Goal: Entertainment & Leisure: Consume media (video, audio)

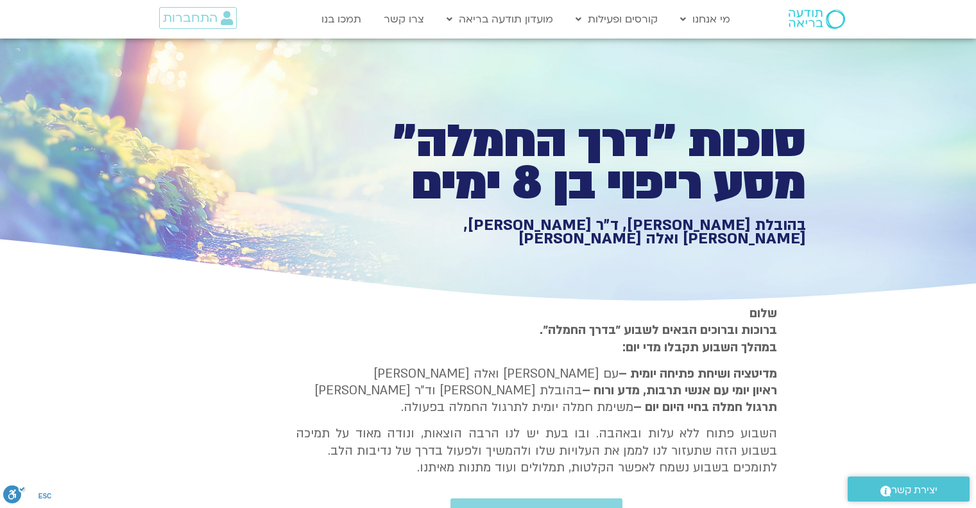
type input "1081.16"
type input "3712.76"
type input "1139.36"
type input "1377.76"
type input "851.4"
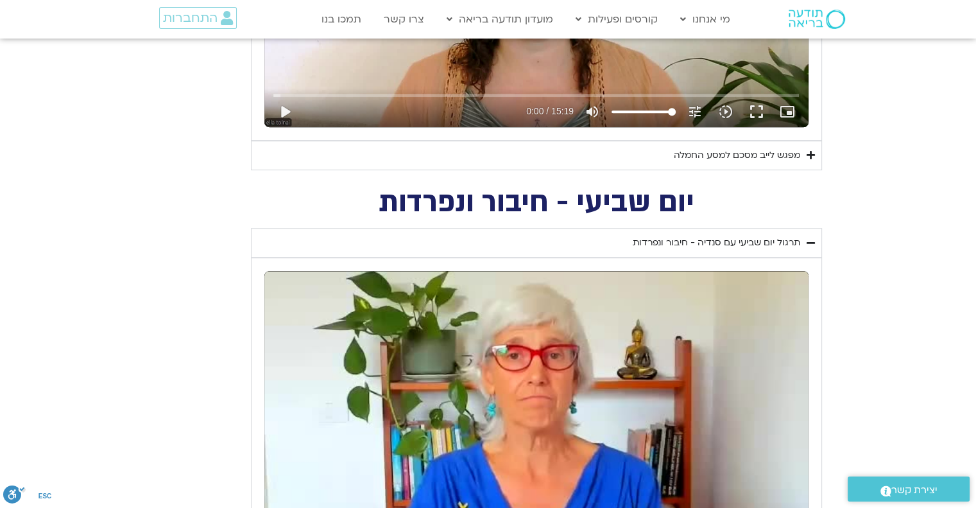
type input "5907.52"
type input "1377.76"
type input "851.4"
type input "1081.16"
type input "3712.76"
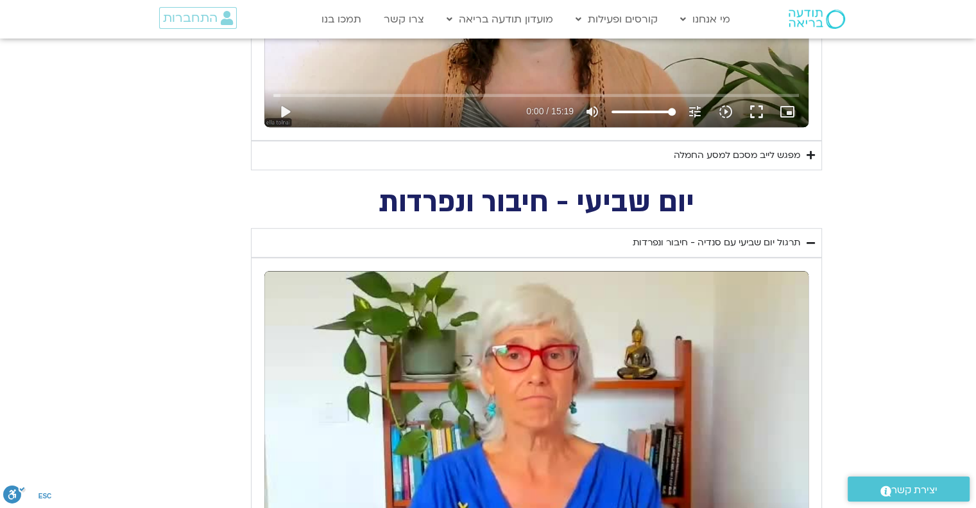
type input "1139.36"
type input "5907.52"
type input "1377.76"
type input "851.4"
type input "1081.16"
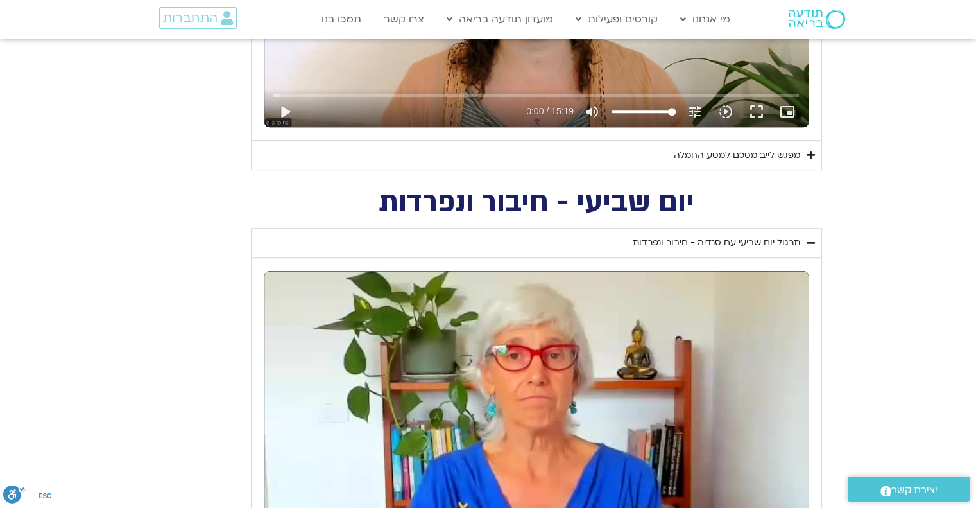
type input "3712.76"
type input "1139.36"
type input "5907.52"
type input "1377.76"
type input "851.4"
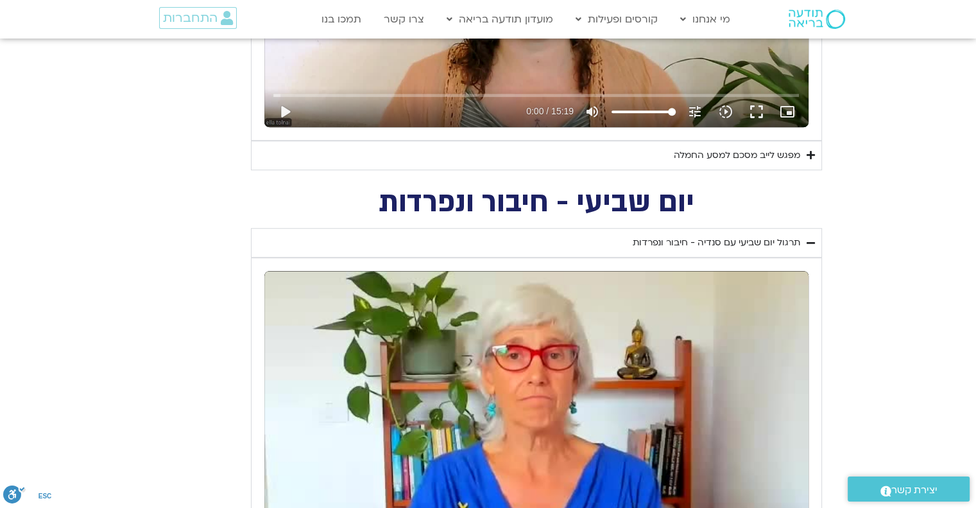
type input "1081.16"
type input "3712.76"
type input "1139.36"
type input "5907.52"
type input "1377.76"
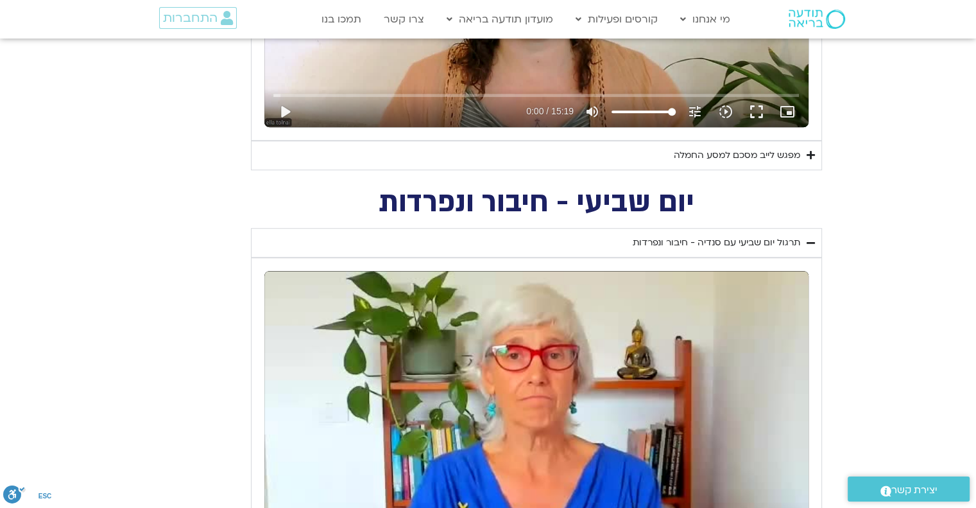
type input "851.4"
type input "1081.16"
type input "3712.76"
type input "1139.36"
type input "5907.52"
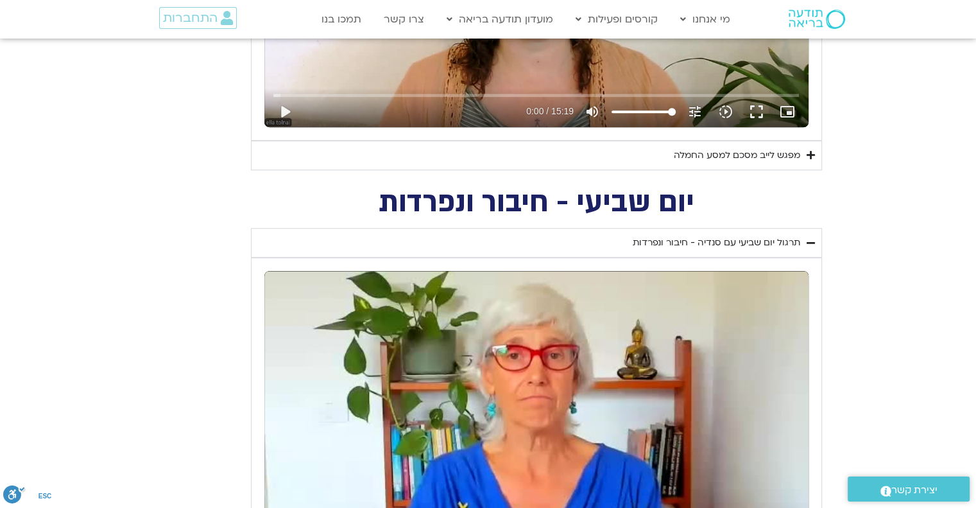
type input "1377.76"
type input "851.4"
type input "1081.16"
type input "3712.76"
type input "1139.36"
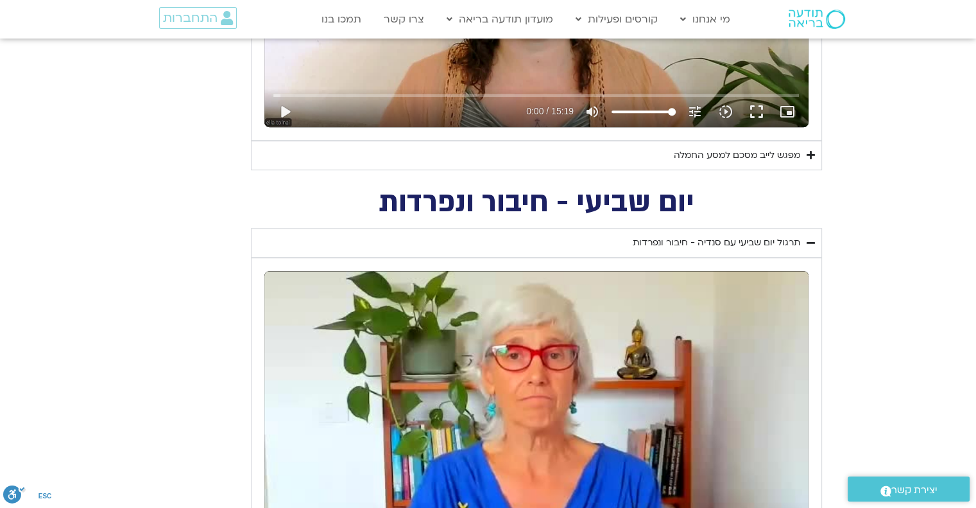
type input "5907.52"
type input "1377.76"
type input "851.4"
type input "1081.16"
type input "3712.76"
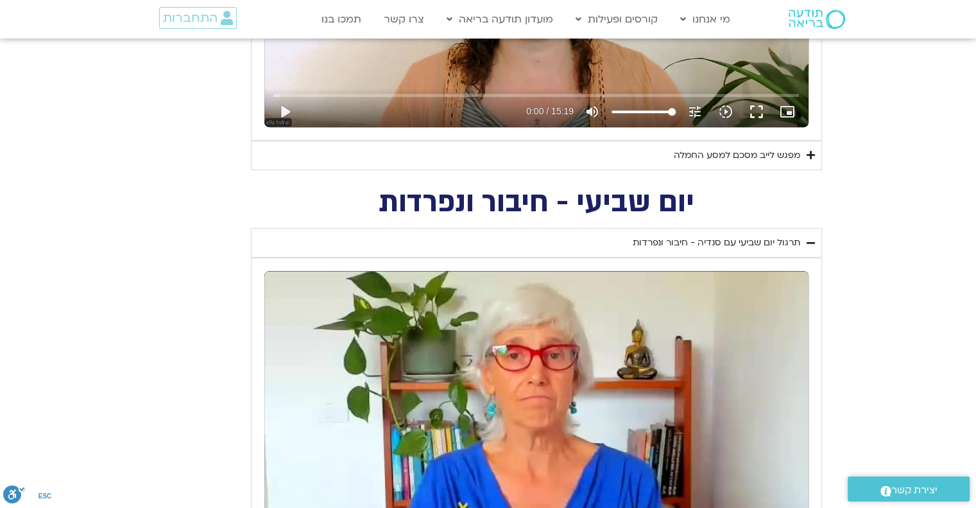
type input "1139.36"
type input "5907.52"
type input "1377.76"
type input "851.4"
type input "1081.16"
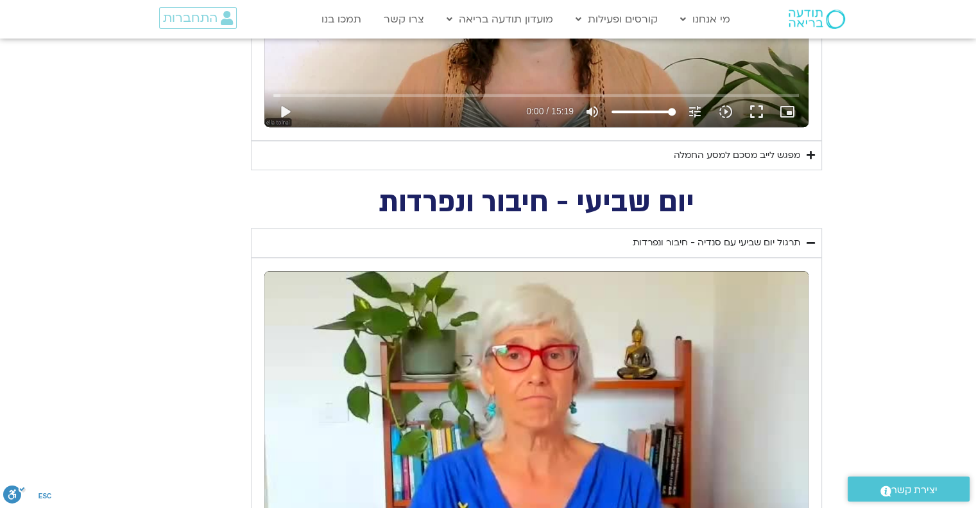
type input "3712.76"
type input "1139.36"
type input "5907.52"
type input "1377.76"
type input "851.4"
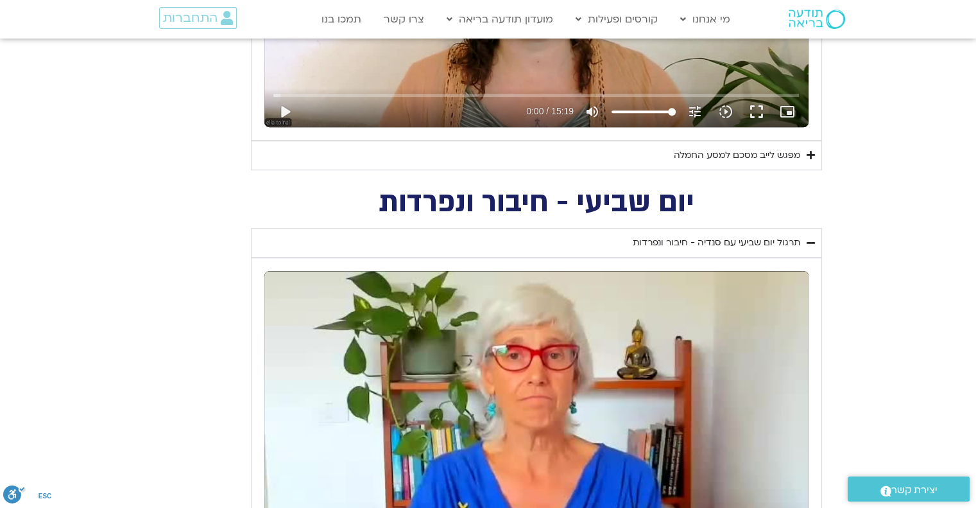
type input "1081.16"
type input "3712.76"
type input "1139.36"
type input "5907.52"
type input "1377.76"
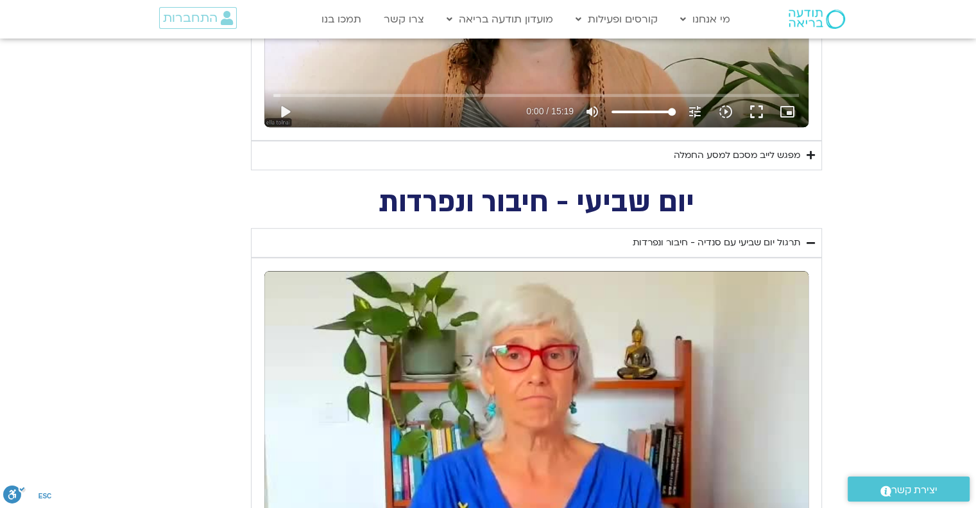
type input "851.4"
type input "1081.16"
type input "3712.76"
type input "1139.36"
type input "5907.52"
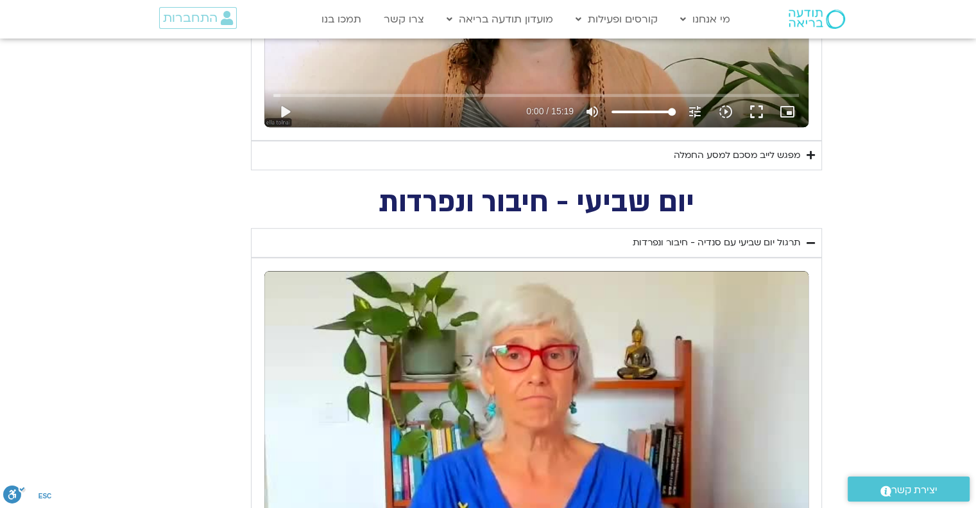
type input "1377.76"
type input "851.4"
type input "1081.16"
type input "3712.76"
type input "1139.36"
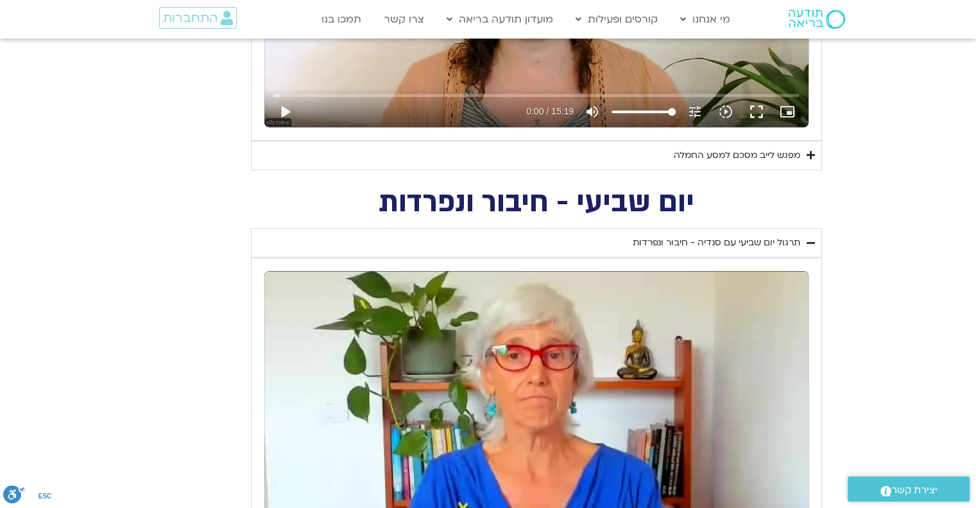
type input "5907.52"
type input "1377.76"
type input "851.4"
type input "1081.16"
type input "3712.76"
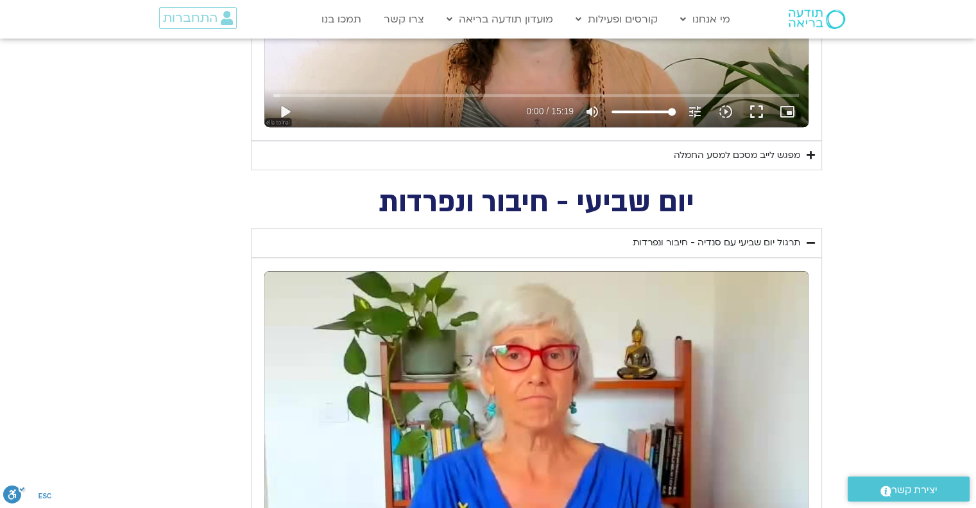
type input "1139.36"
type input "5907.52"
type input "1377.76"
type input "851.4"
type input "1081.16"
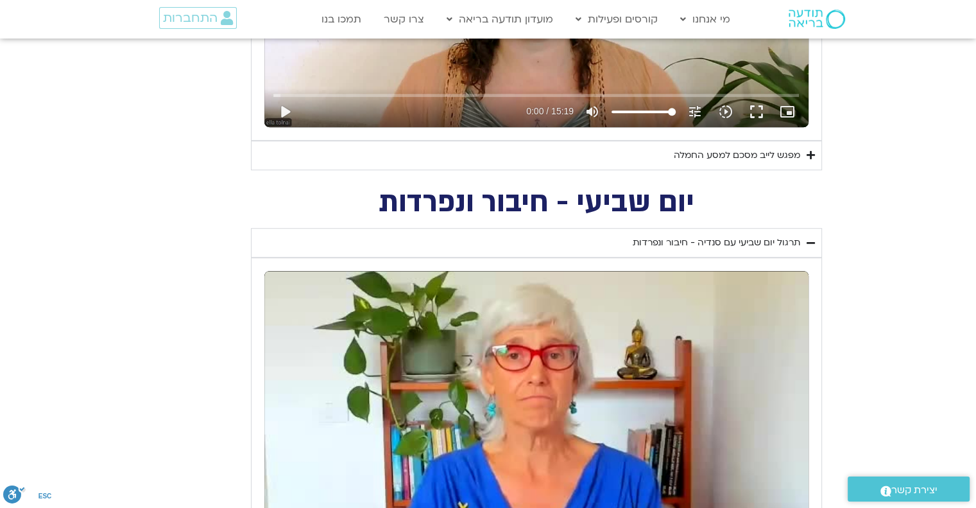
type input "3712.76"
type input "1139.36"
type input "5907.52"
type input "1377.76"
type input "851.4"
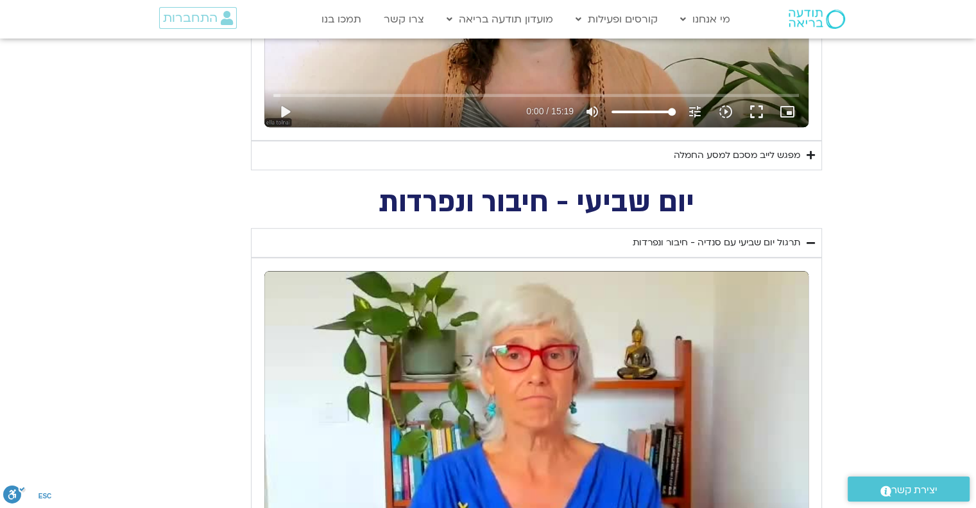
type input "1081.16"
type input "3712.76"
type input "1139.36"
type input "5907.52"
type input "1377.76"
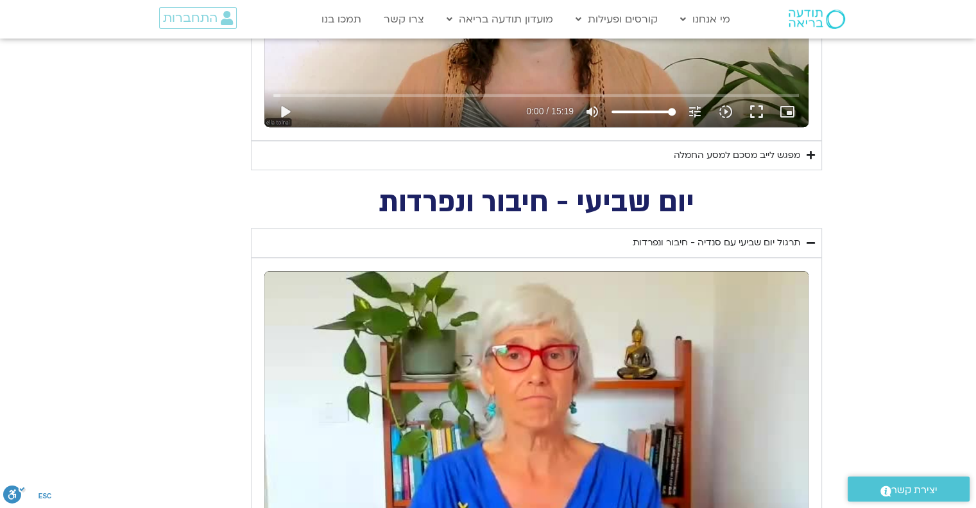
type input "851.4"
type input "1081.16"
type input "3712.76"
type input "1139.36"
type input "5907.52"
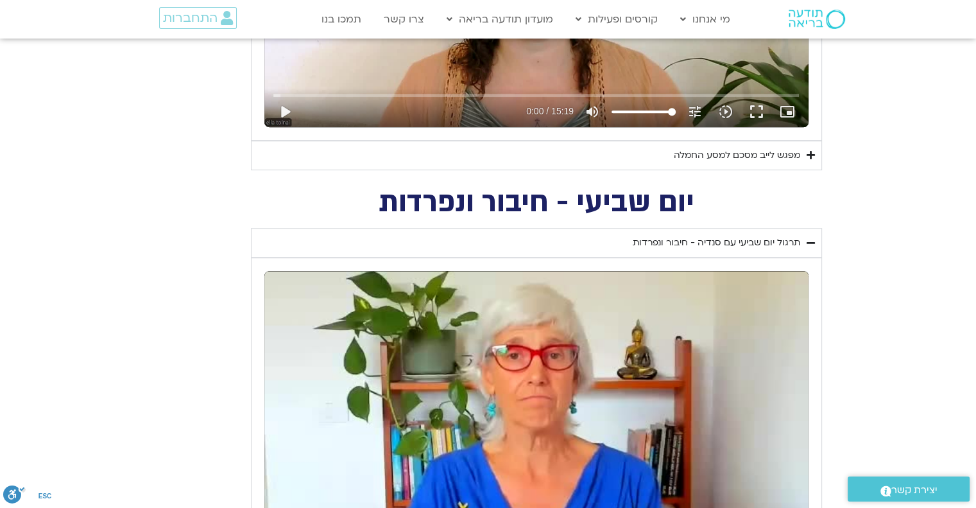
type input "1377.76"
type input "851.4"
type input "1081.16"
type input "3712.76"
type input "1139.36"
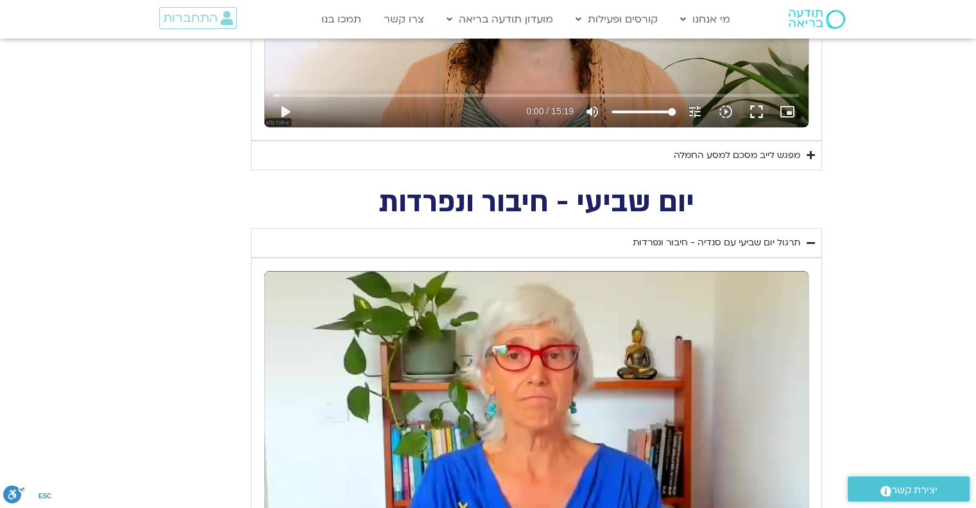
type input "5907.52"
type input "1377.76"
type input "851.4"
type input "1081.16"
type input "3712.76"
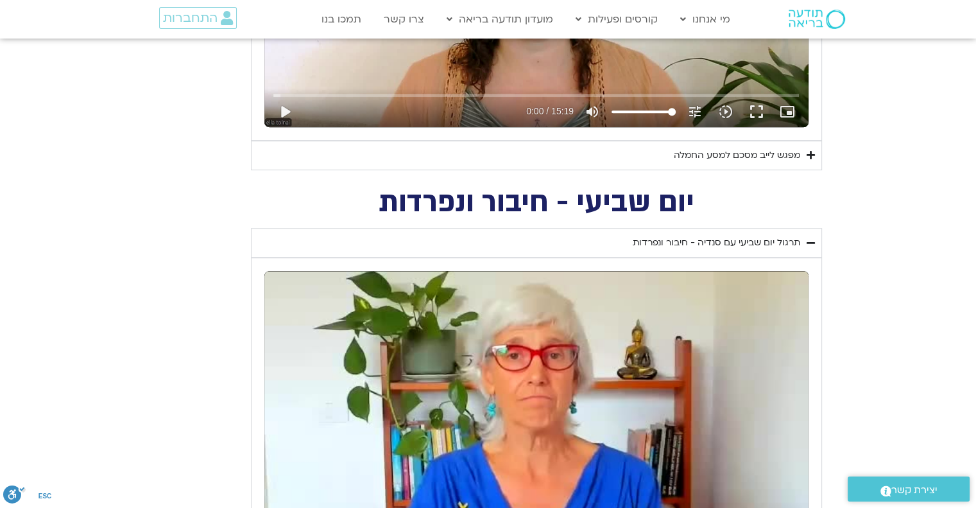
type input "1139.36"
type input "5907.52"
type input "1377.76"
type input "851.4"
type input "1081.16"
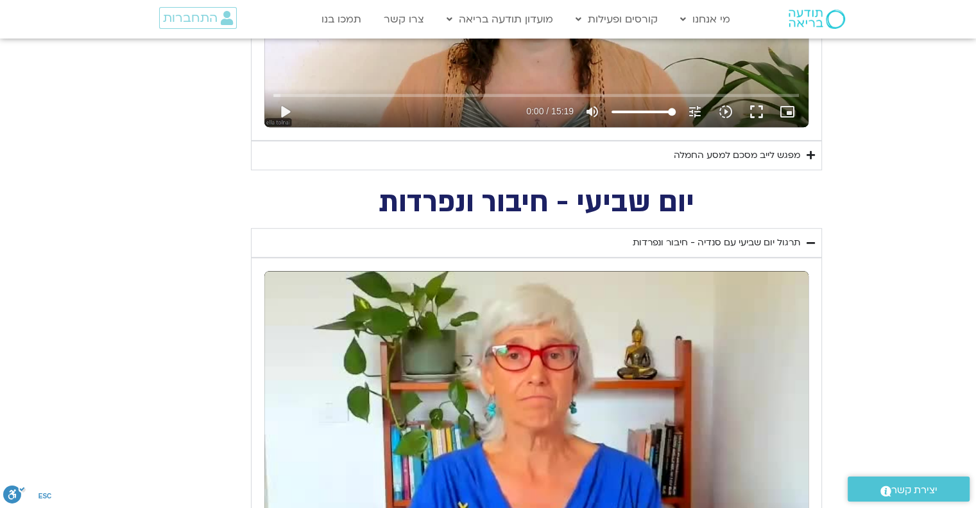
type input "3712.76"
type input "1139.36"
type input "5907.52"
type input "1377.76"
type input "851.4"
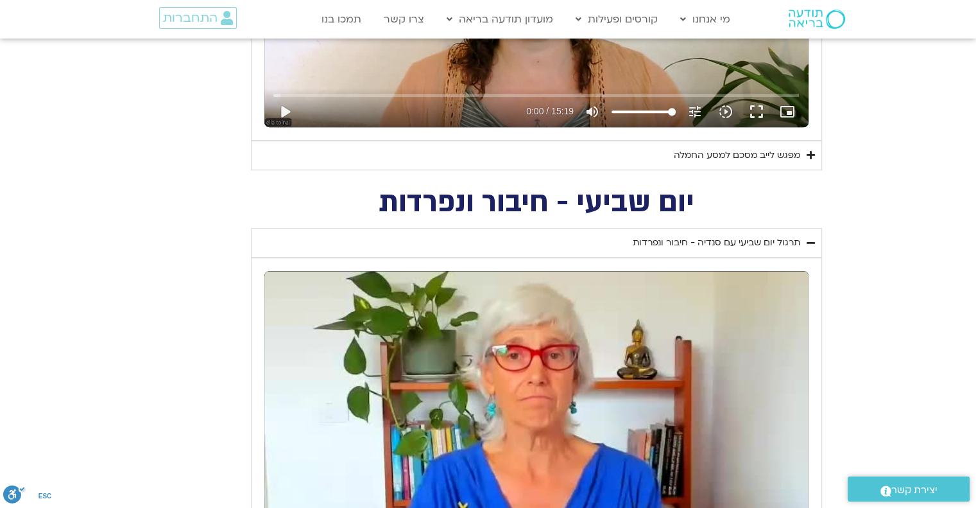
type input "1081.16"
type input "3712.76"
type input "1139.36"
type input "5907.52"
type input "1377.76"
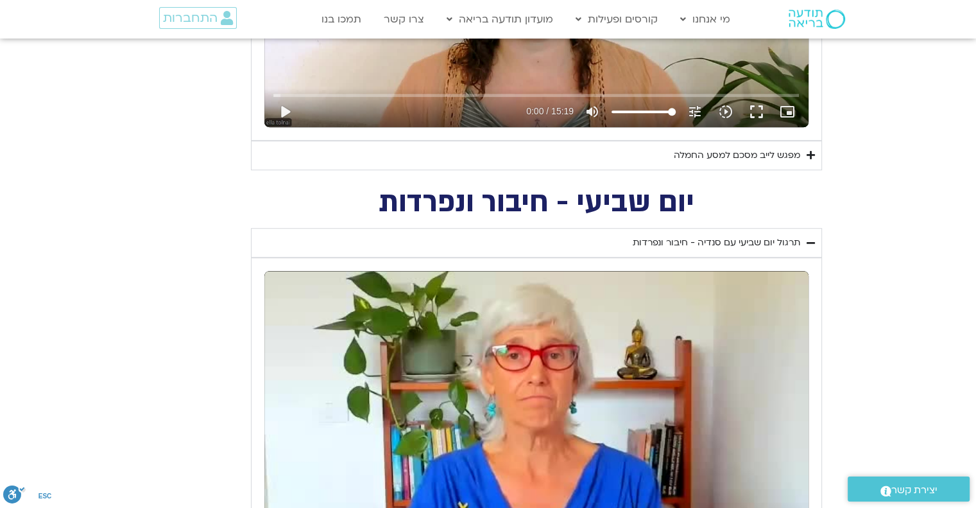
type input "851.4"
type input "1081.16"
type input "3712.76"
type input "1139.36"
type input "5907.52"
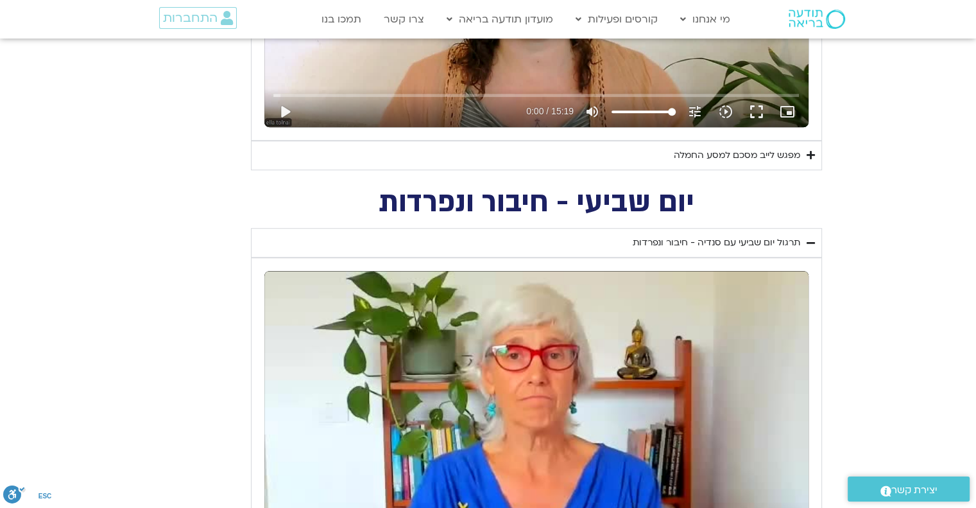
type input "1377.76"
type input "851.4"
type input "1081.16"
type input "3712.76"
type input "1139.36"
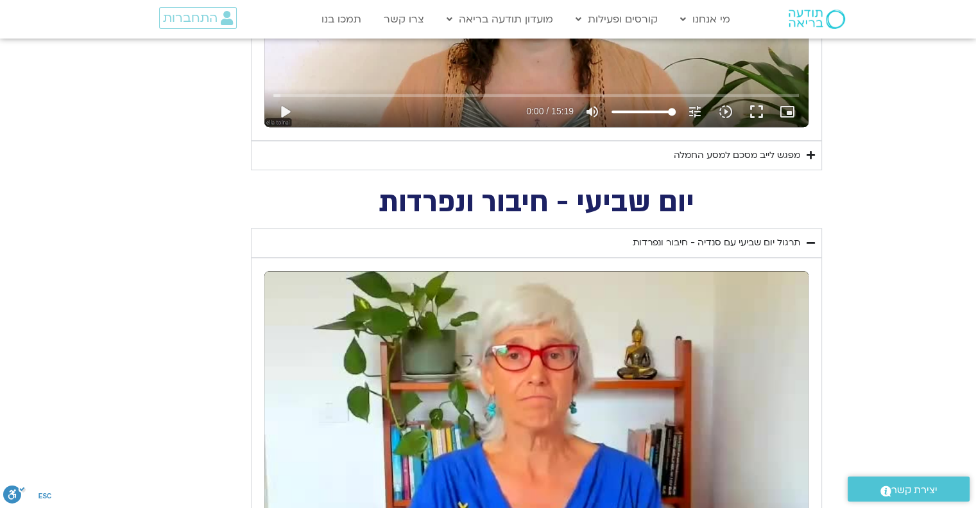
type input "5907.52"
type input "1377.76"
type input "851.4"
type input "1081.16"
type input "3712.76"
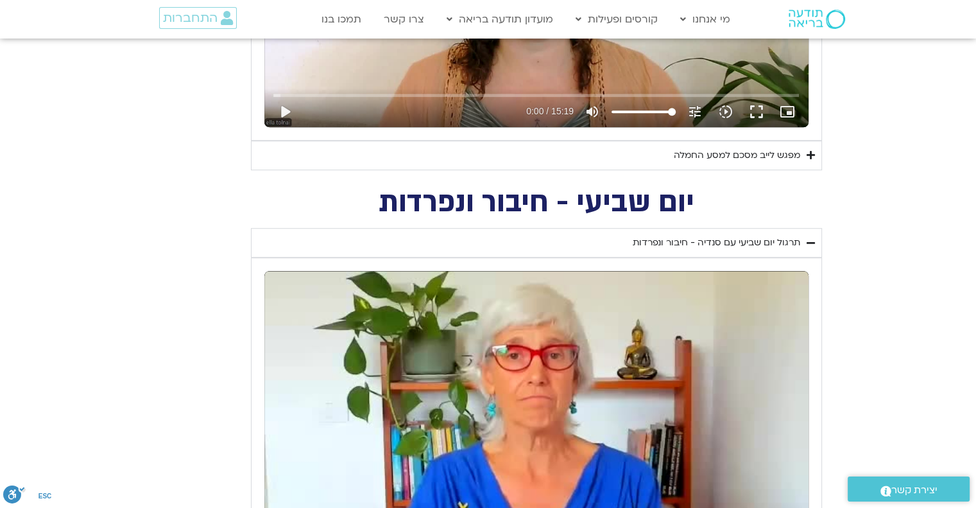
type input "1139.36"
type input "5907.52"
type input "1377.76"
type input "851.4"
type input "1081.16"
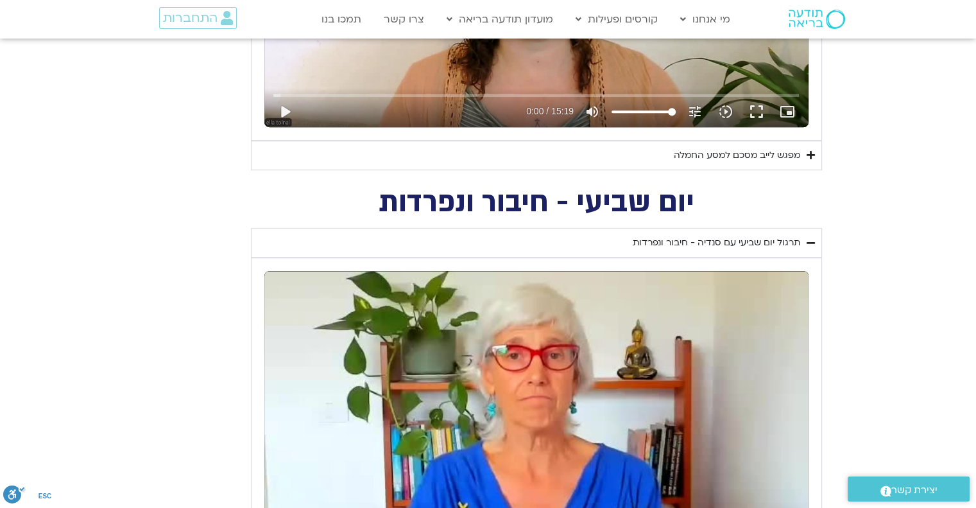
type input "3712.76"
type input "1139.36"
type input "5907.52"
type input "1377.76"
type input "851.4"
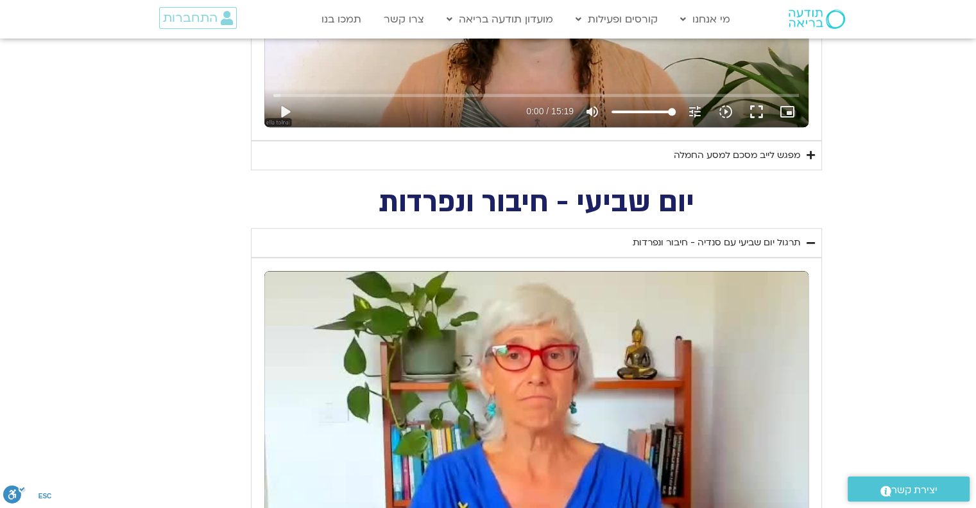
type input "1081.16"
type input "3712.76"
type input "1139.36"
type input "5907.52"
type input "1377.76"
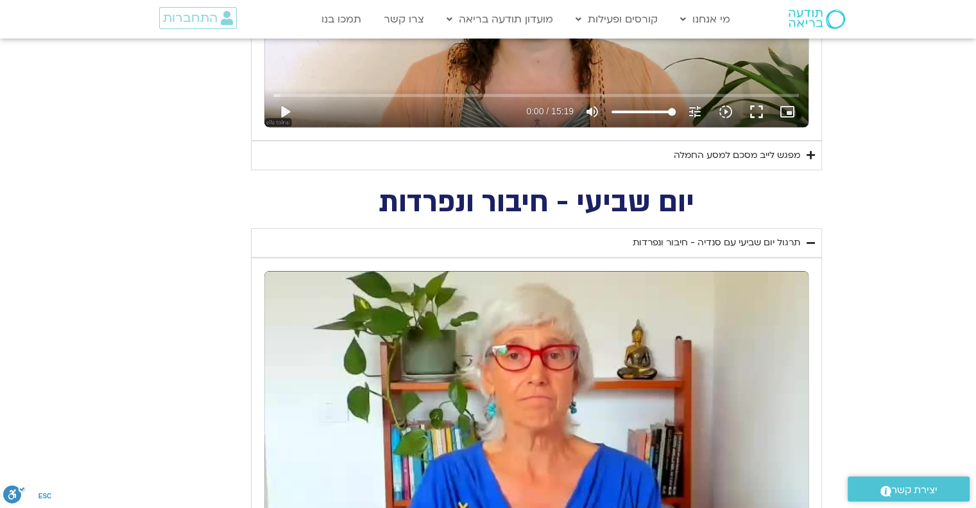
type input "851.4"
type input "1081.16"
type input "3712.76"
type input "1139.36"
type input "5907.52"
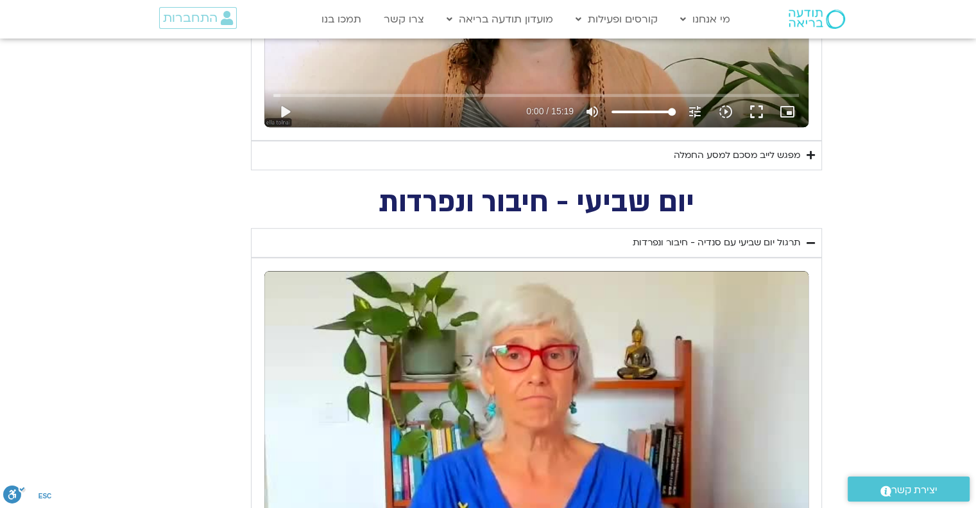
type input "1377.76"
type input "851.4"
type input "1081.16"
type input "3712.76"
type input "1139.36"
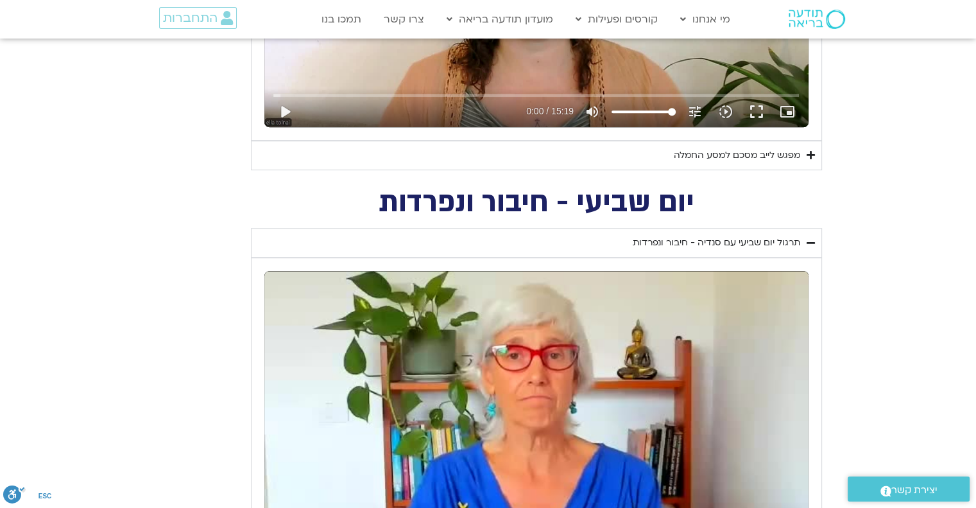
type input "5907.52"
type input "1377.76"
type input "851.4"
type input "1081.16"
type input "3712.76"
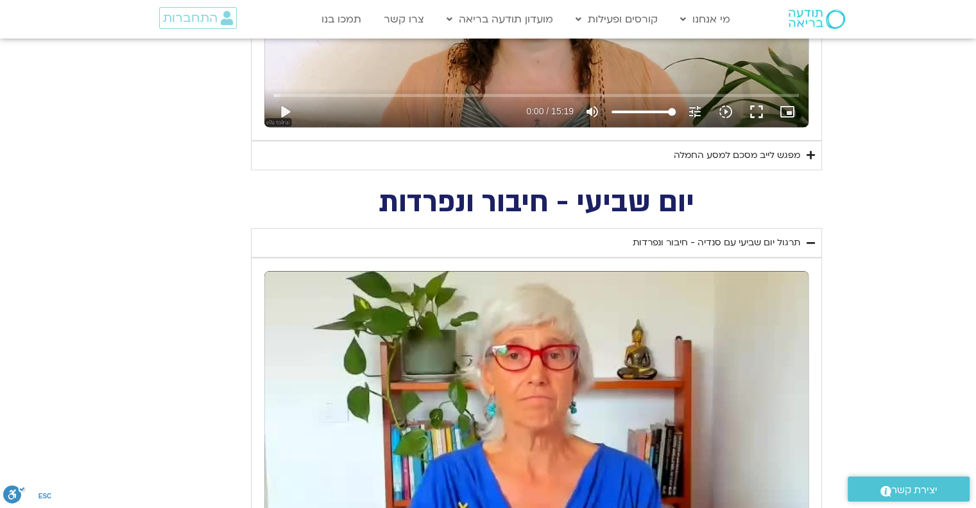
type input "1139.36"
type input "5907.52"
type input "1377.76"
type input "851.4"
type input "1081.16"
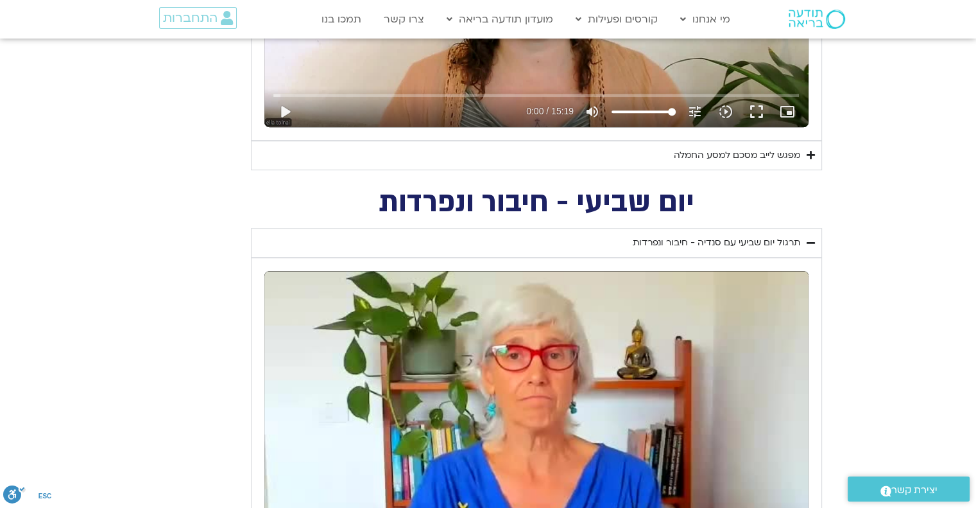
type input "3712.76"
type input "1139.36"
type input "5907.52"
type input "1377.76"
type input "851.4"
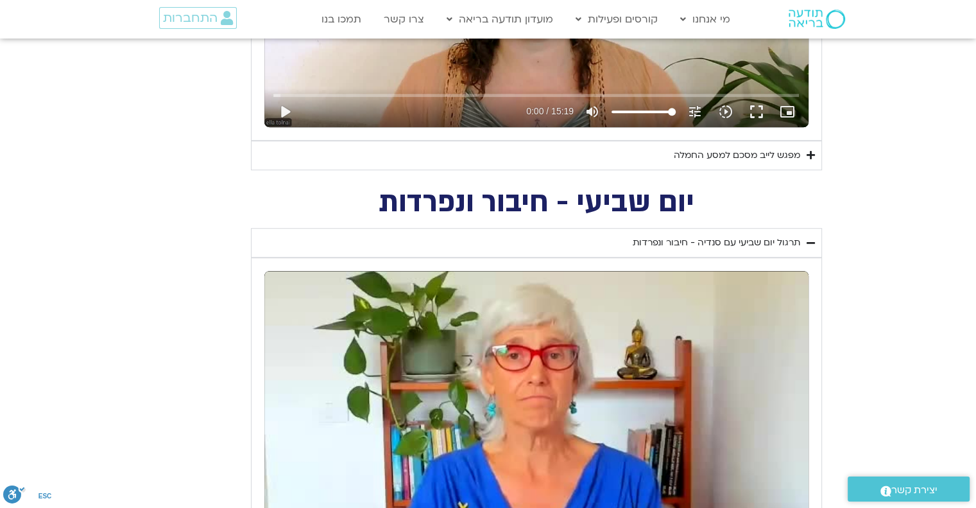
type input "1081.16"
type input "3712.76"
type input "1139.36"
type input "5907.52"
type input "1377.76"
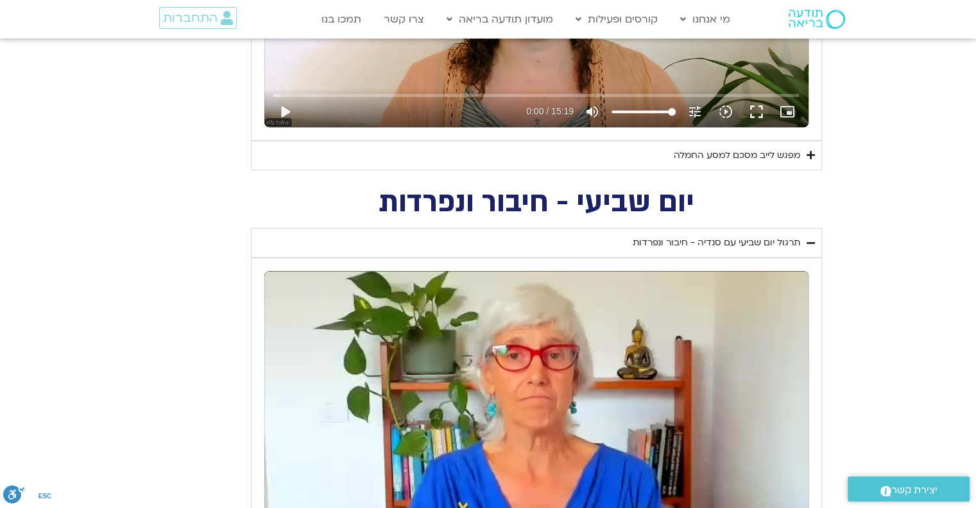
type input "851.4"
type input "1081.16"
type input "3712.76"
type input "1139.36"
type input "5907.52"
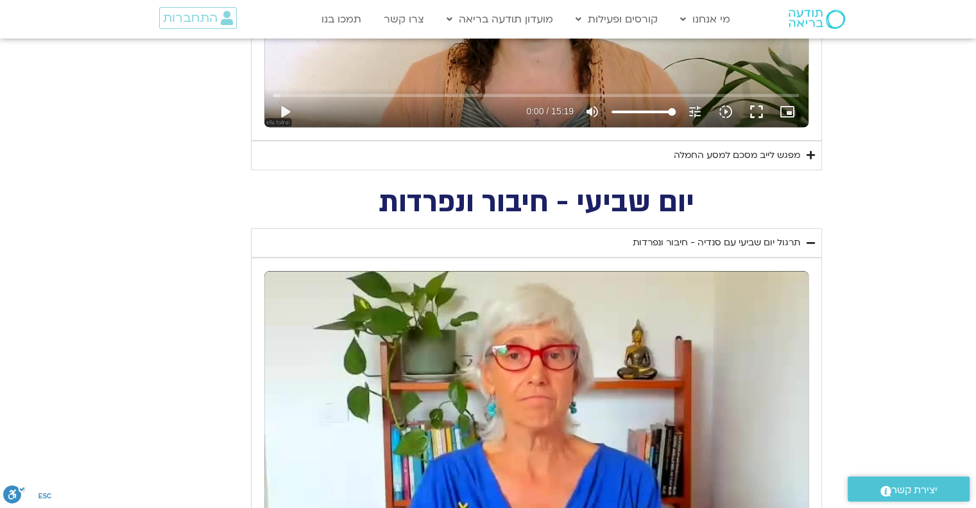
type input "1377.76"
type input "851.4"
type input "1081.16"
type input "3712.76"
type input "1139.36"
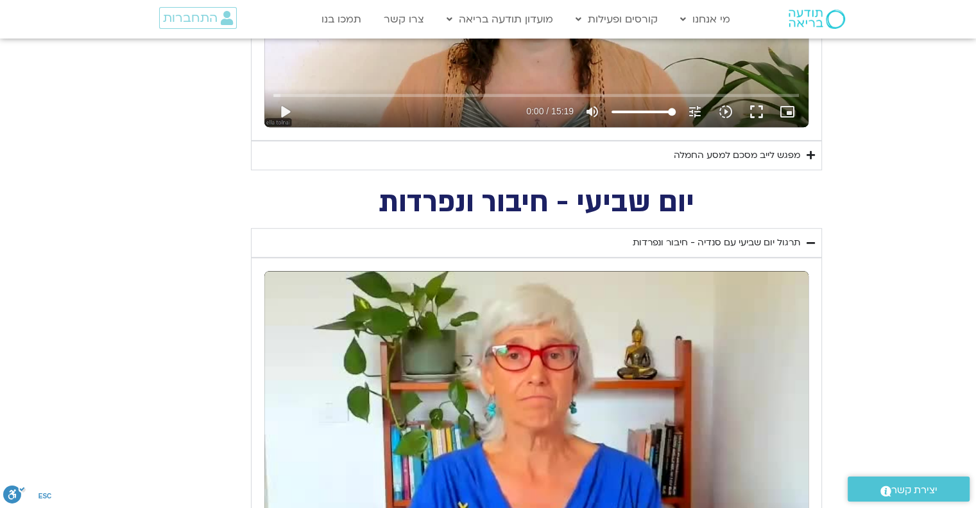
type input "5907.52"
type input "1377.76"
type input "851.4"
type input "1081.16"
type input "3712.76"
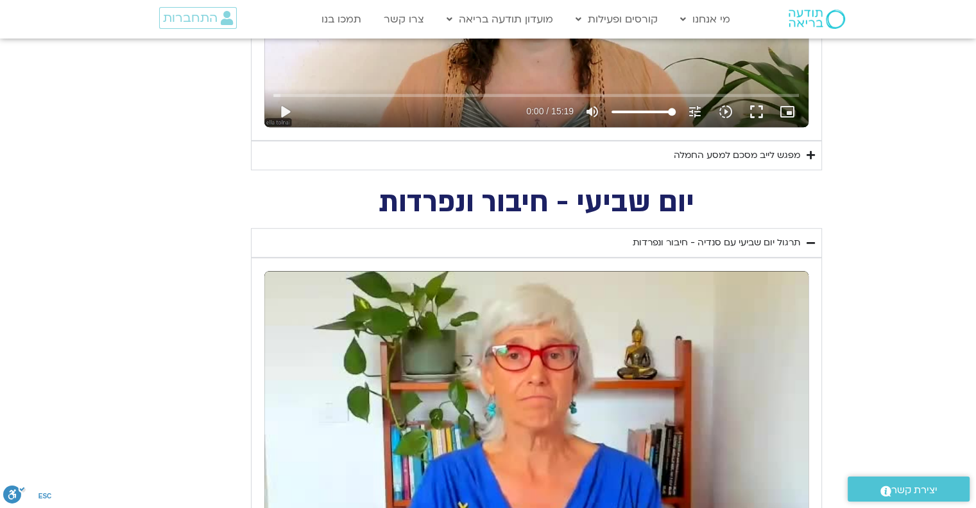
type input "1139.36"
type input "5907.52"
type input "1377.76"
type input "851.4"
type input "1081.16"
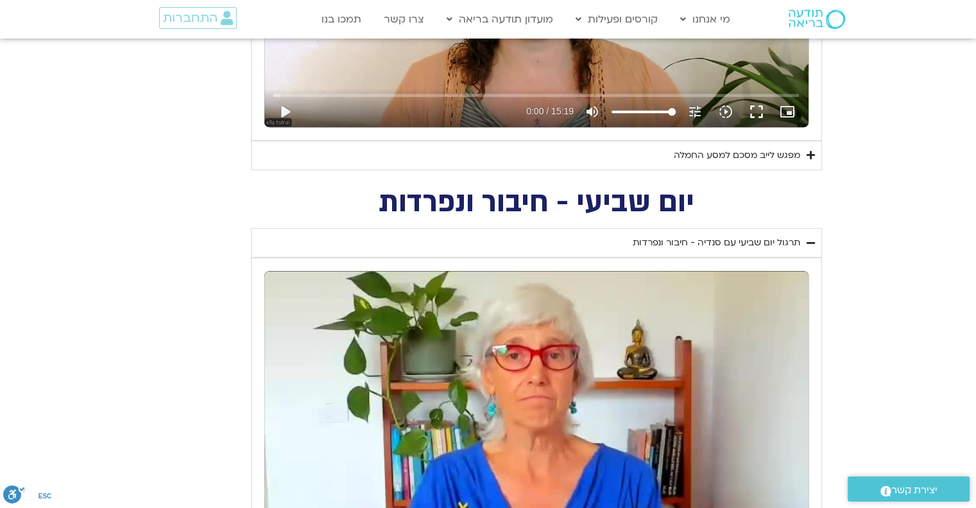
type input "3712.76"
type input "1139.36"
type input "5907.52"
type input "1377.76"
type input "851.4"
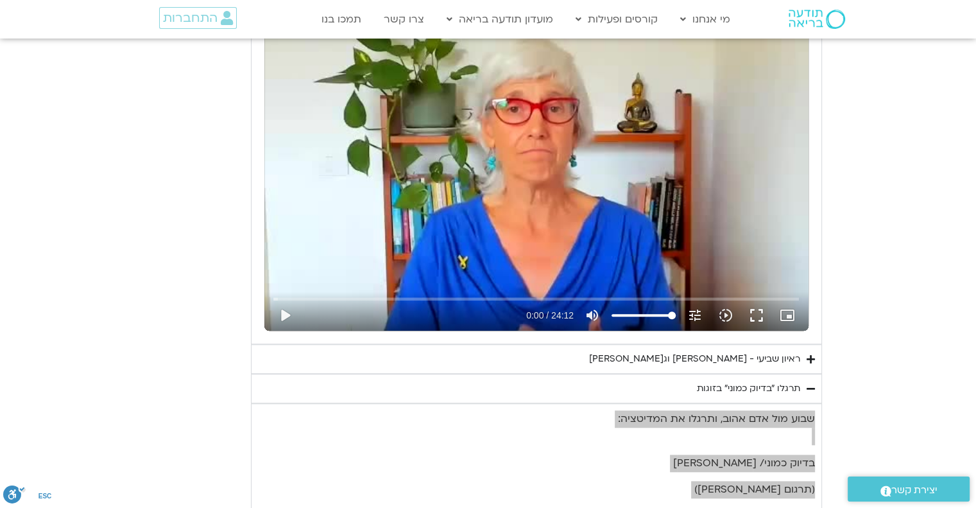
scroll to position [1104, 0]
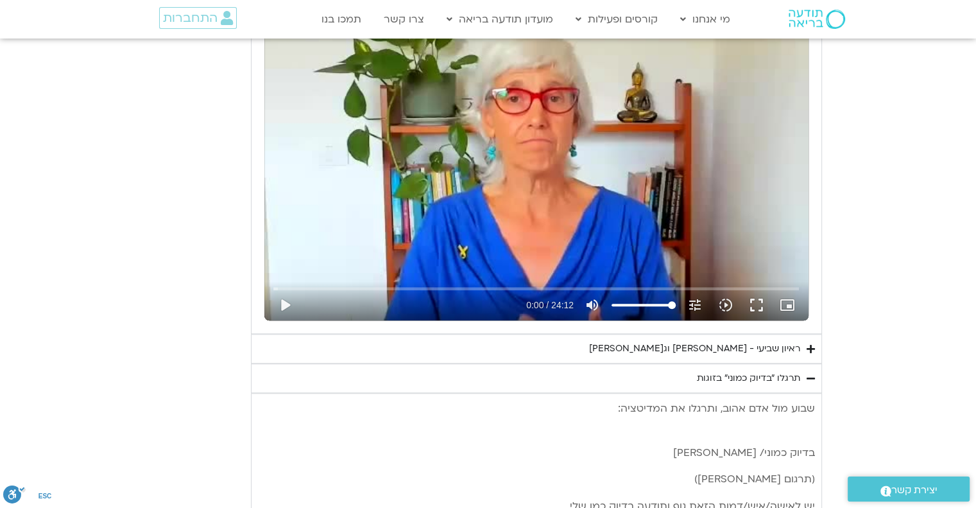
click at [808, 375] on icon "Accordion. Open links with Enter or Space, close with Escape, and navigate with…" at bounding box center [811, 379] width 8 height 10
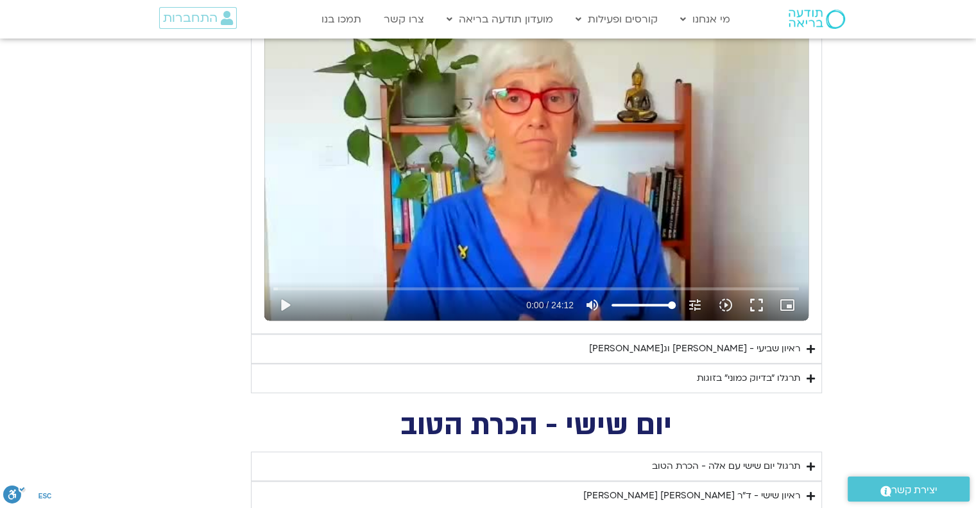
click at [808, 377] on icon "Accordion. Open links with Enter or Space, close with Escape, and navigate with…" at bounding box center [811, 379] width 8 height 10
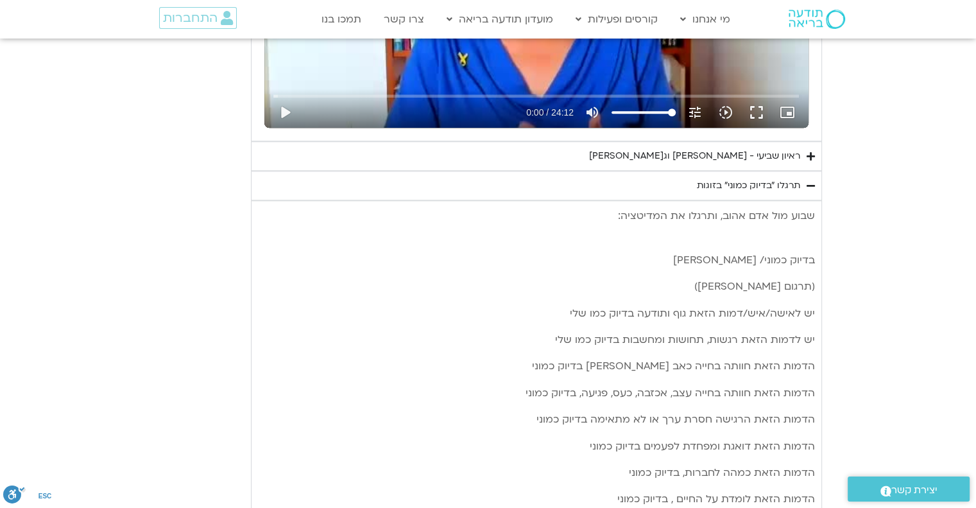
scroll to position [1233, 0]
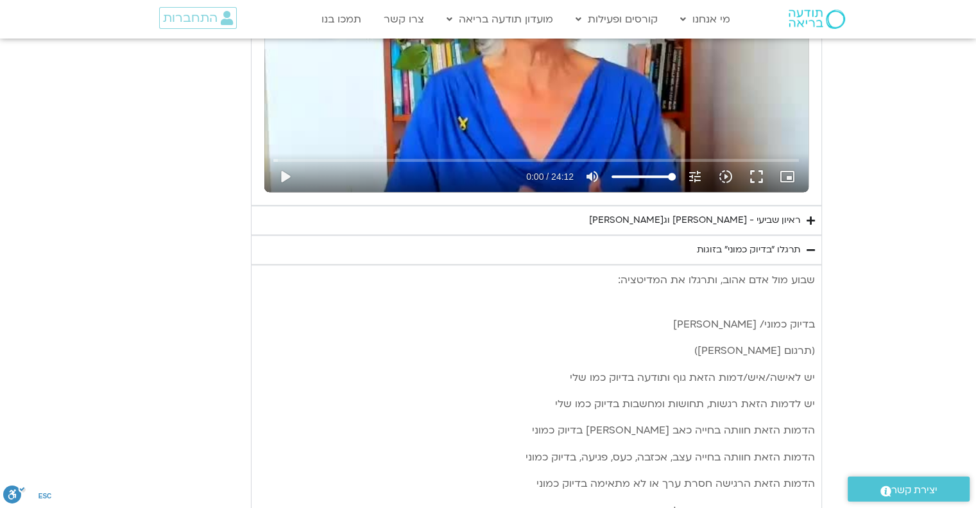
click at [808, 247] on icon "Accordion. Open links with Enter or Space, close with Escape, and navigate with…" at bounding box center [811, 250] width 8 height 10
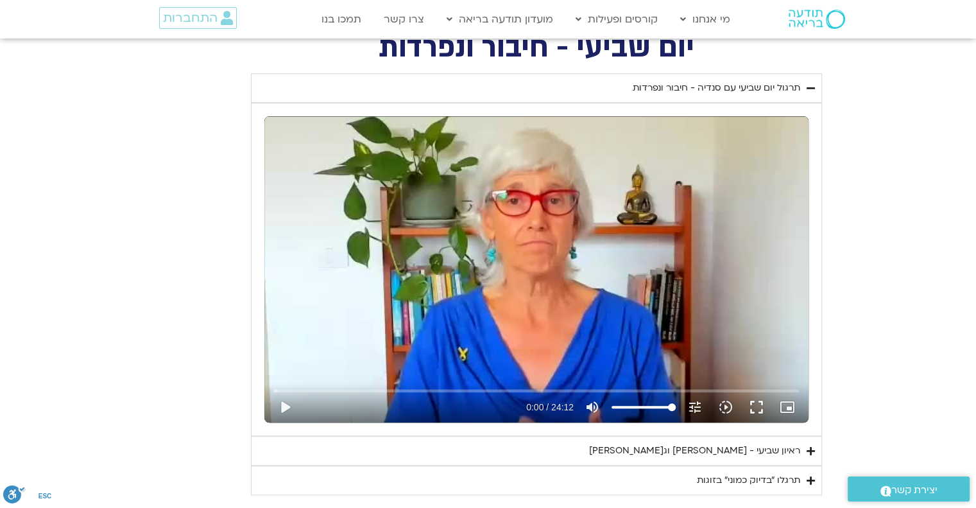
scroll to position [976, 0]
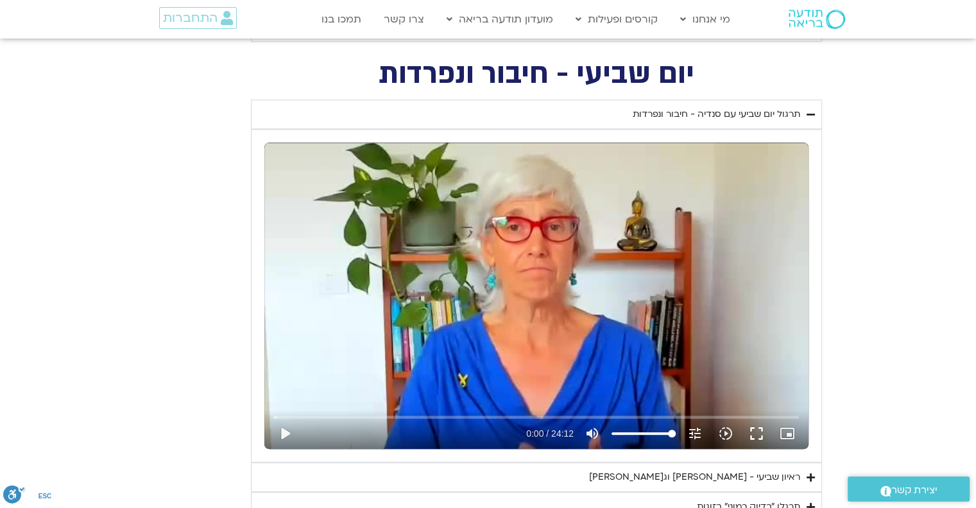
drag, startPoint x: 754, startPoint y: 428, endPoint x: 754, endPoint y: 506, distance: 77.7
click at [754, 428] on button "fullscreen" at bounding box center [757, 433] width 31 height 31
click at [752, 432] on button "fullscreen" at bounding box center [757, 433] width 31 height 31
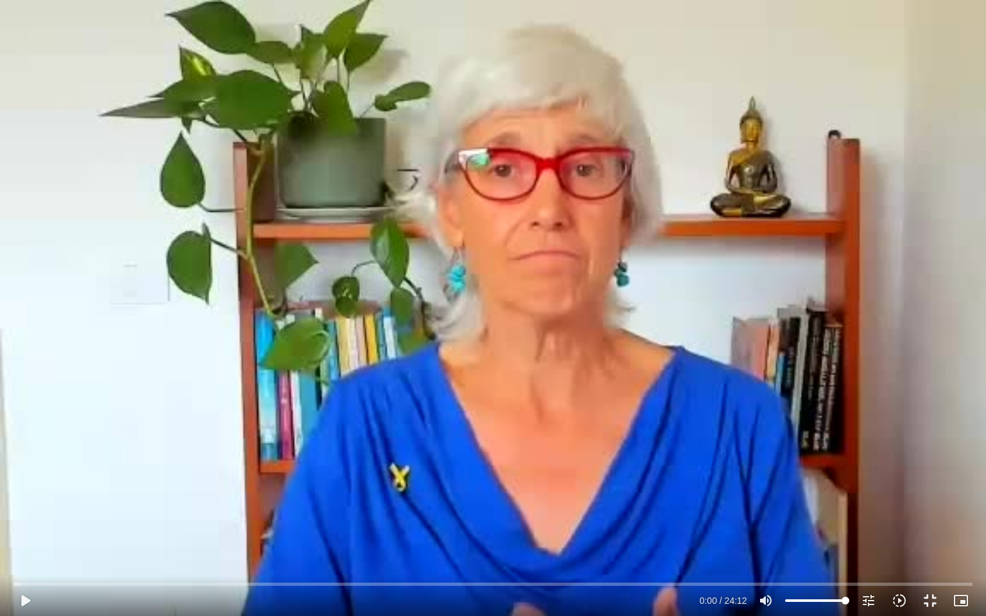
click at [607, 350] on div "Skip Ad 22:19 play_arrow 0:00 / 24:12 volume_up Mute tune Resolution Auto 240p …" at bounding box center [493, 308] width 986 height 616
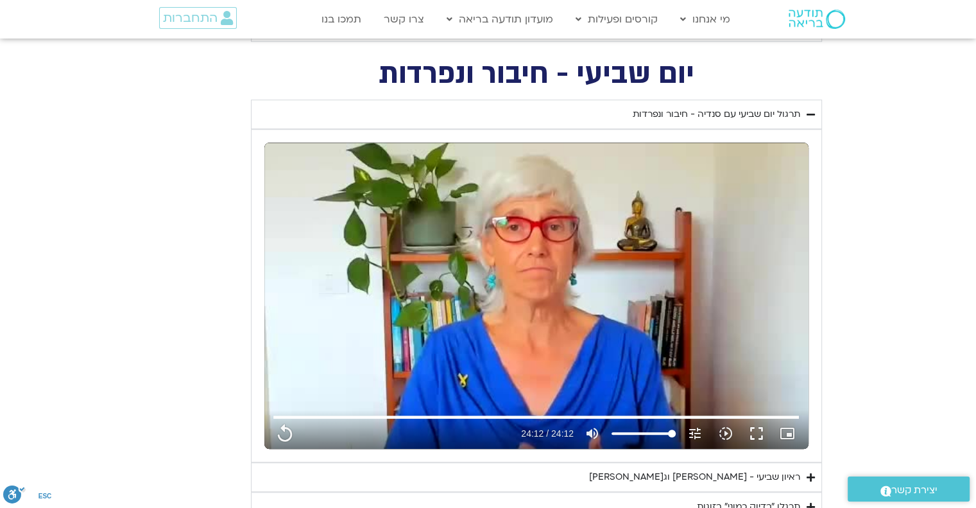
click at [642, 107] on div "תרגול יום שביעי עם סנדיה - חיבור ונפרדות" at bounding box center [717, 114] width 168 height 15
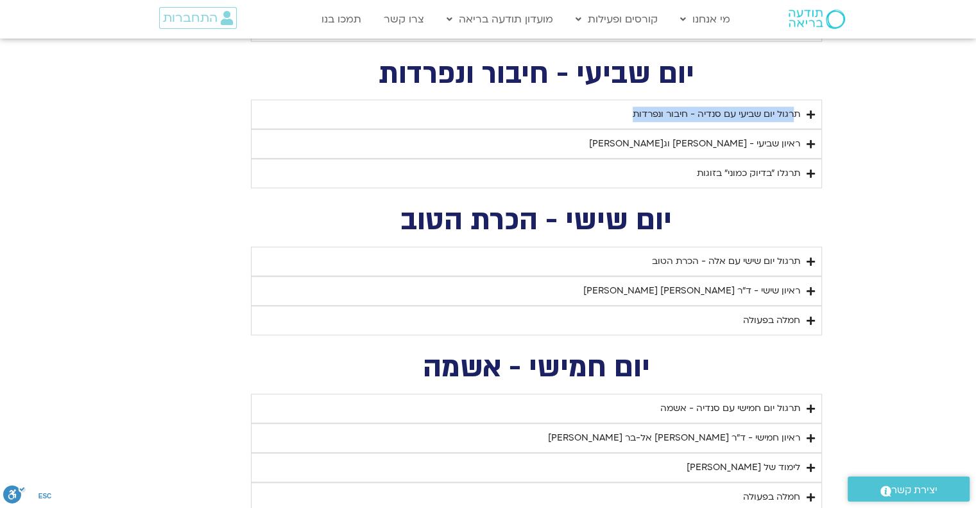
copy summary "תרגול יום שביעי עם סנדיה - חיבור ונפרדות"
click at [811, 139] on icon "Accordion. Open links with Enter or Space, close with Escape, and navigate with…" at bounding box center [811, 144] width 8 height 10
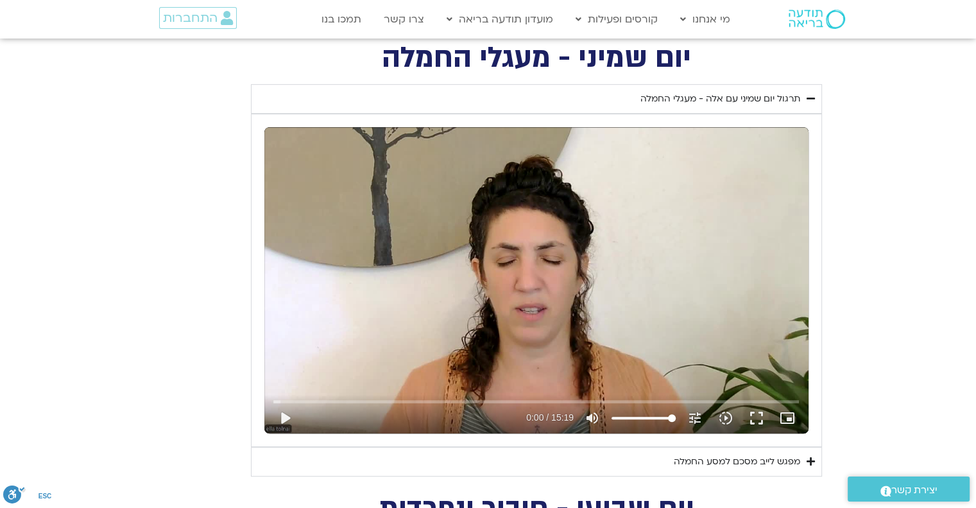
scroll to position [655, 0]
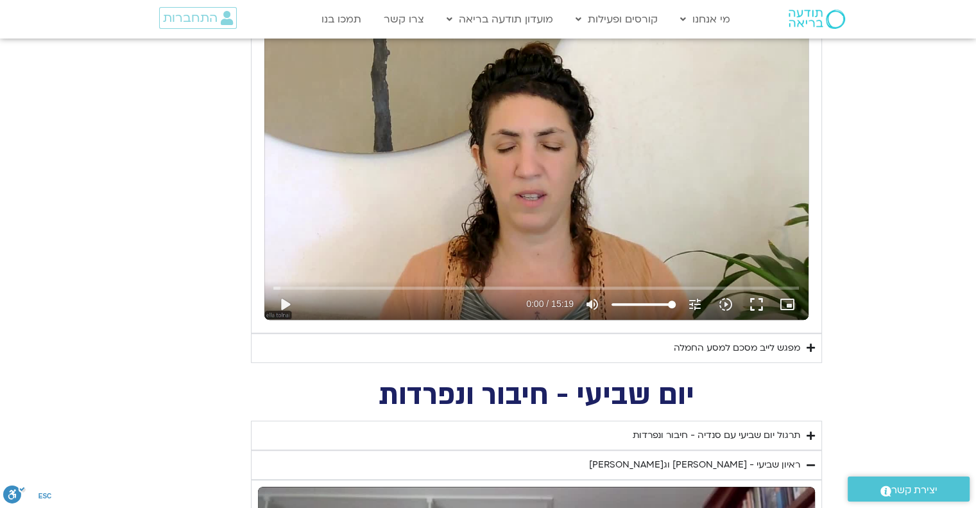
click at [813, 349] on icon "Accordion. Open links with Enter or Space, close with Escape, and navigate with…" at bounding box center [811, 348] width 8 height 10
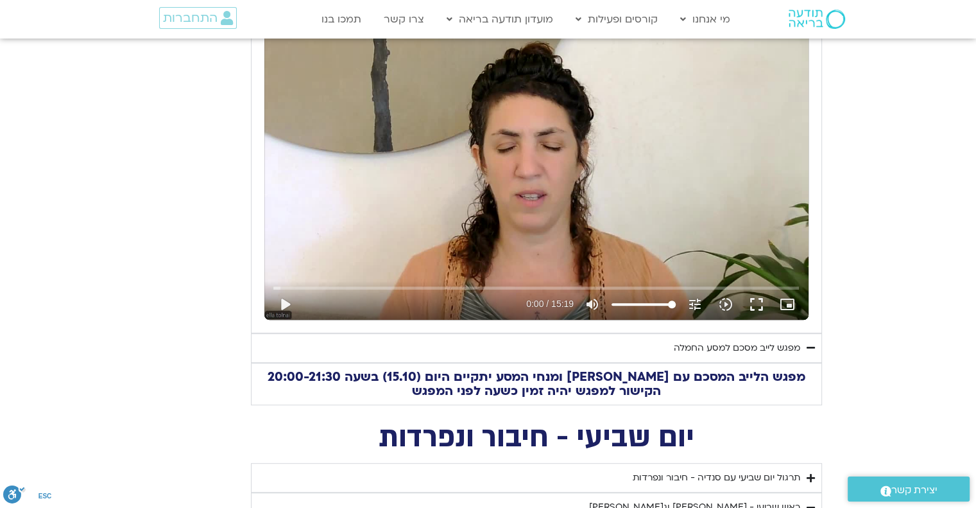
click at [811, 350] on icon "Accordion. Open links with Enter or Space, close with Escape, and navigate with…" at bounding box center [811, 348] width 8 height 10
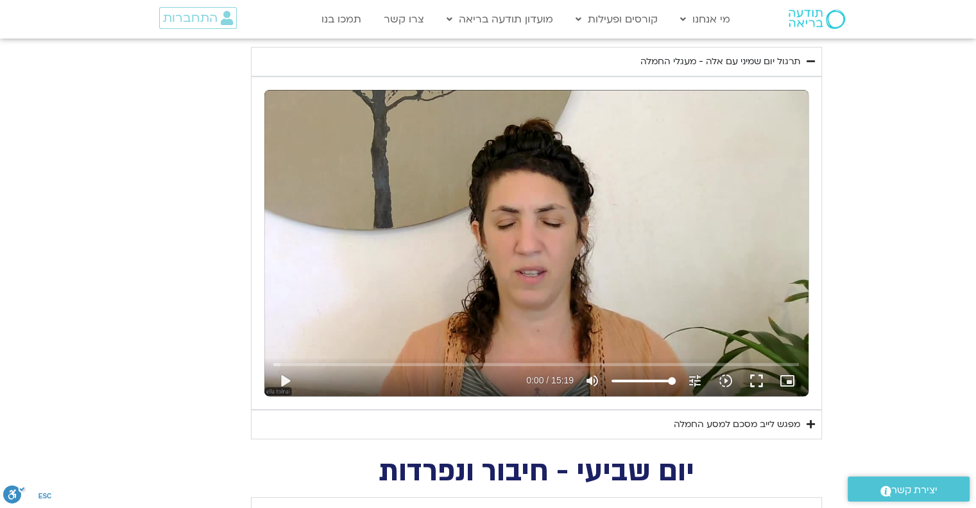
scroll to position [526, 0]
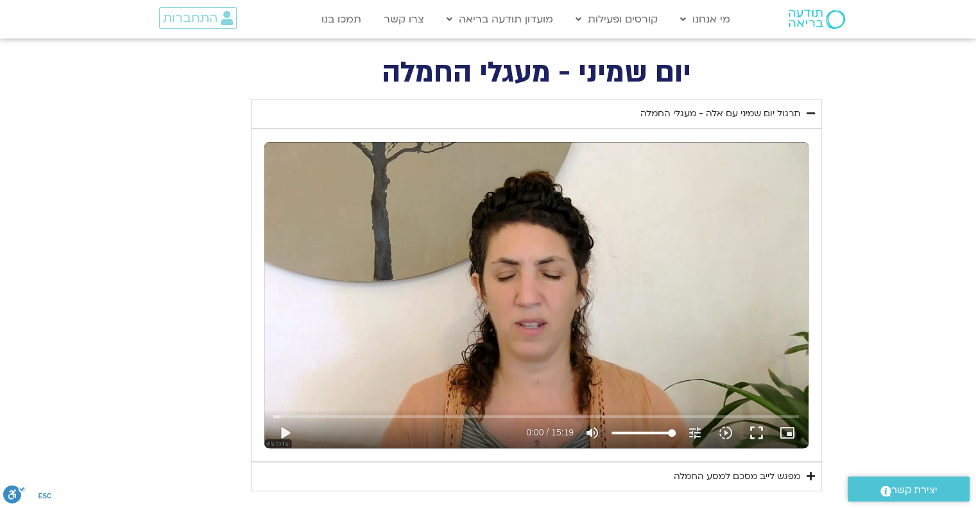
click at [811, 113] on icon "Accordion. Open links with Enter or Space, close with Escape, and navigate with…" at bounding box center [811, 113] width 8 height 10
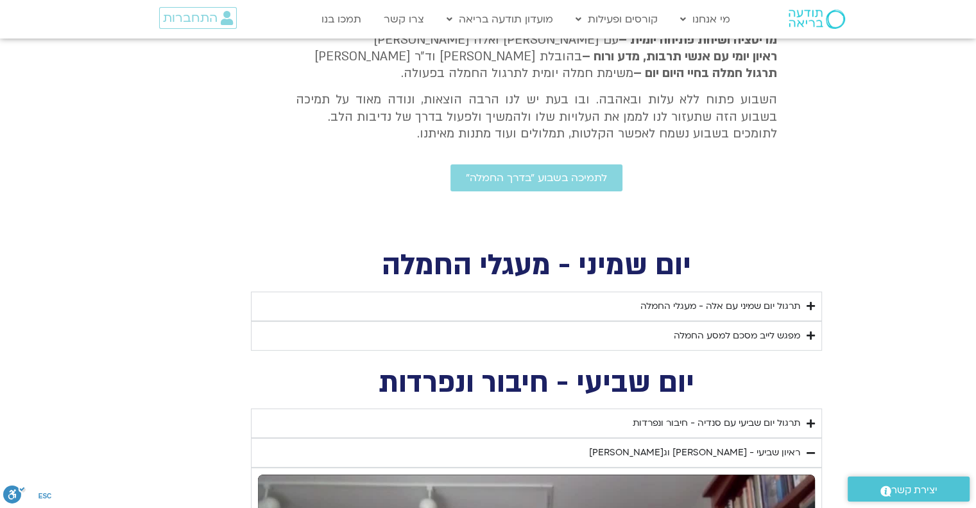
scroll to position [270, 0]
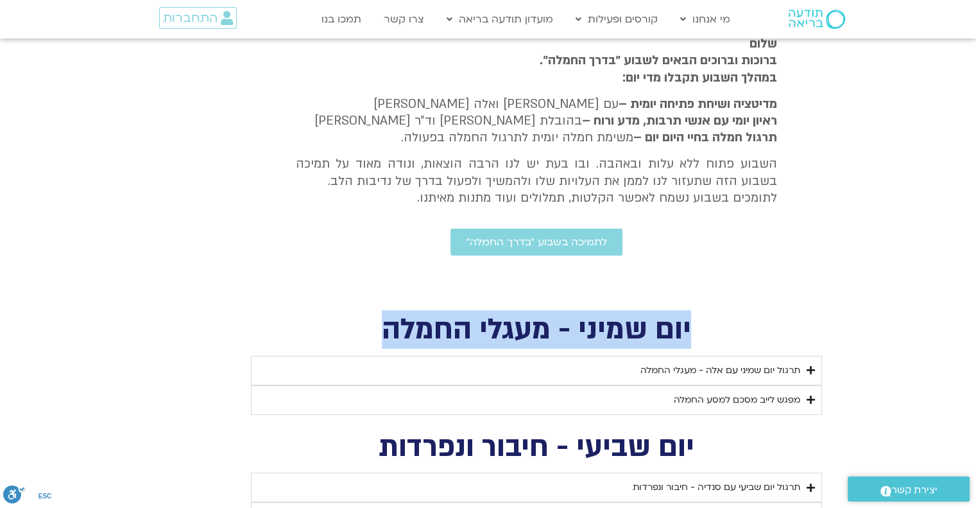
drag, startPoint x: 695, startPoint y: 331, endPoint x: 385, endPoint y: 331, distance: 310.7
click at [385, 331] on h2 "יום שמיני - מעגלי החמלה" at bounding box center [536, 330] width 571 height 26
copy h2 "יום שמיני - מעגלי החמלה"
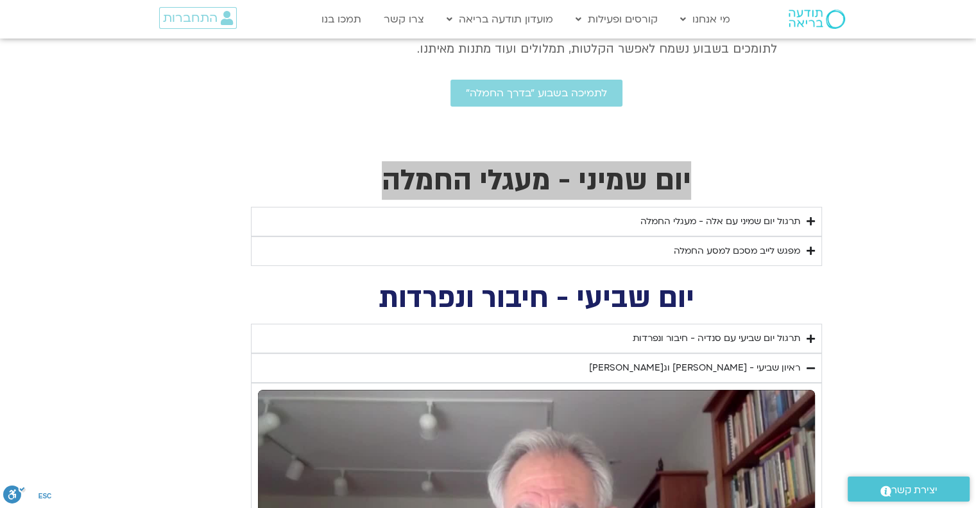
scroll to position [398, 0]
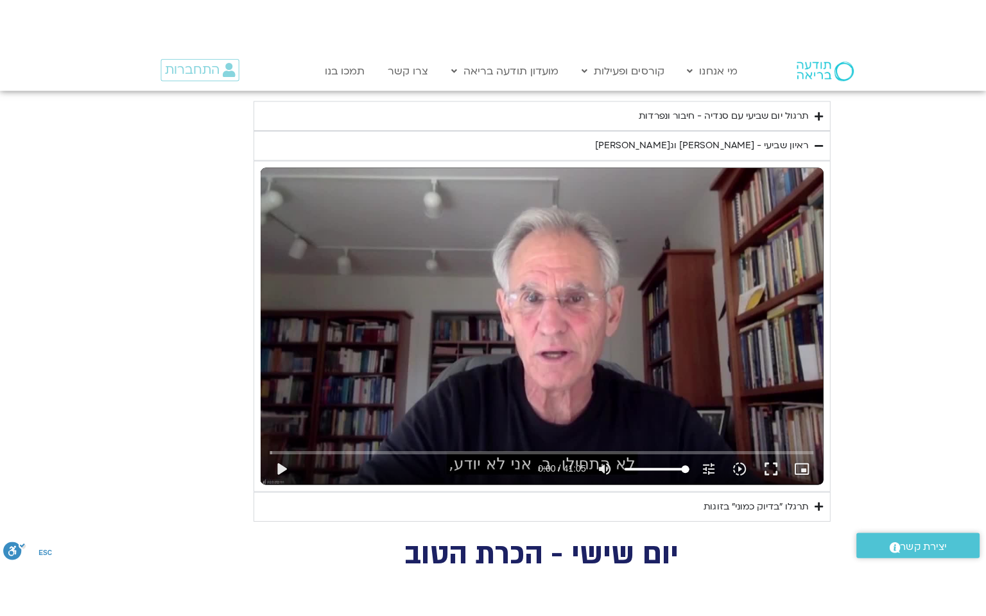
scroll to position [719, 0]
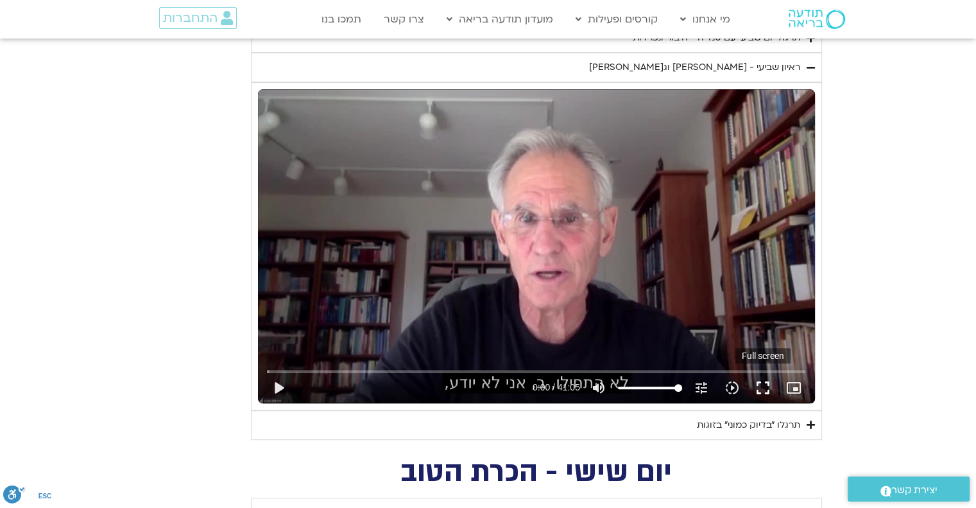
click at [765, 382] on button "fullscreen" at bounding box center [763, 387] width 31 height 31
click at [758, 389] on button "fullscreen" at bounding box center [763, 387] width 31 height 31
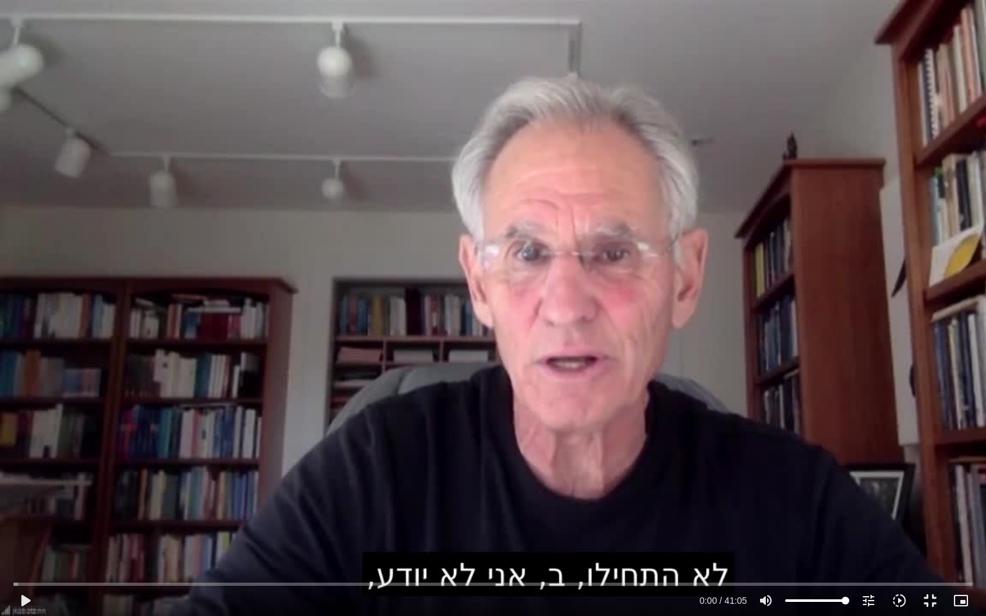
click at [570, 497] on div "Skip Ad 40:15 play_arrow 0:00 / 41:05 volume_up Mute tune Resolution Auto 720p …" at bounding box center [493, 308] width 986 height 616
click at [254, 507] on div "Skip Ad 40:15 pause 0:11 / 41:05 volume_up Mute tune Resolution Auto 720p slow_…" at bounding box center [493, 308] width 986 height 616
click at [169, 431] on div "Skip Ad 40:15 play_arrow 0:11 / 41:05 volume_up Mute tune Resolution Auto 720p …" at bounding box center [493, 308] width 986 height 616
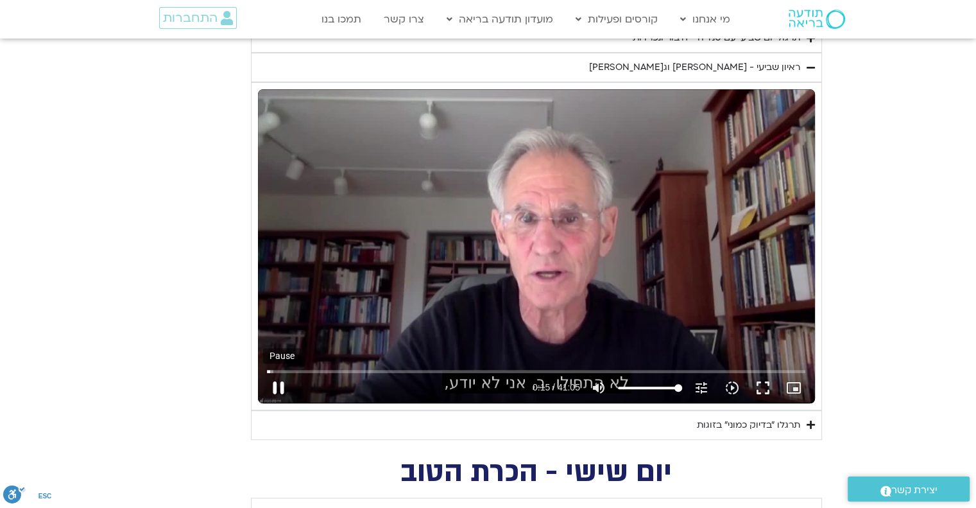
click at [282, 385] on button "pause" at bounding box center [278, 387] width 31 height 31
drag, startPoint x: 273, startPoint y: 367, endPoint x: 249, endPoint y: 367, distance: 23.8
click at [267, 367] on input "Seek" at bounding box center [536, 371] width 539 height 8
click at [762, 387] on button "fullscreen" at bounding box center [763, 387] width 31 height 31
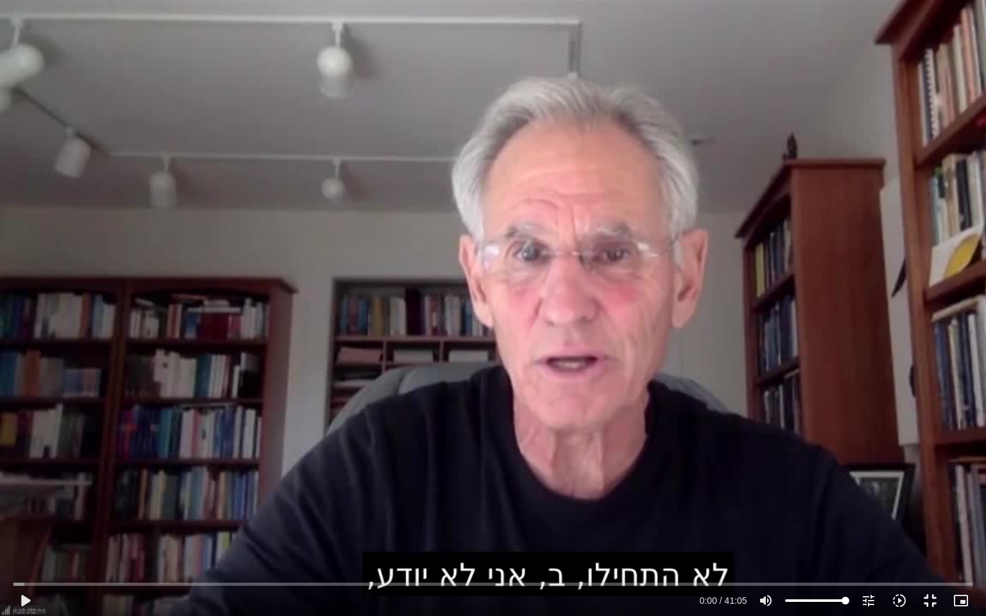
click at [461, 351] on div "Skip Ad 20:05 play_arrow 0:00 / 41:05 volume_up Mute tune Resolution Auto 720p …" at bounding box center [493, 308] width 986 height 616
click at [461, 351] on div "Skip Ad 20:05 pause 0:00 / 41:05 volume_up Mute tune Resolution Auto 720p slow_…" at bounding box center [493, 308] width 986 height 616
drag, startPoint x: 16, startPoint y: 584, endPoint x: 8, endPoint y: 585, distance: 7.8
click at [13, 507] on input "Seek" at bounding box center [492, 584] width 959 height 8
click at [534, 354] on div "Skip Ad 0:00 play_arrow 0:00 / 41:05 volume_up Mute tune Resolution Auto 720p s…" at bounding box center [493, 308] width 986 height 616
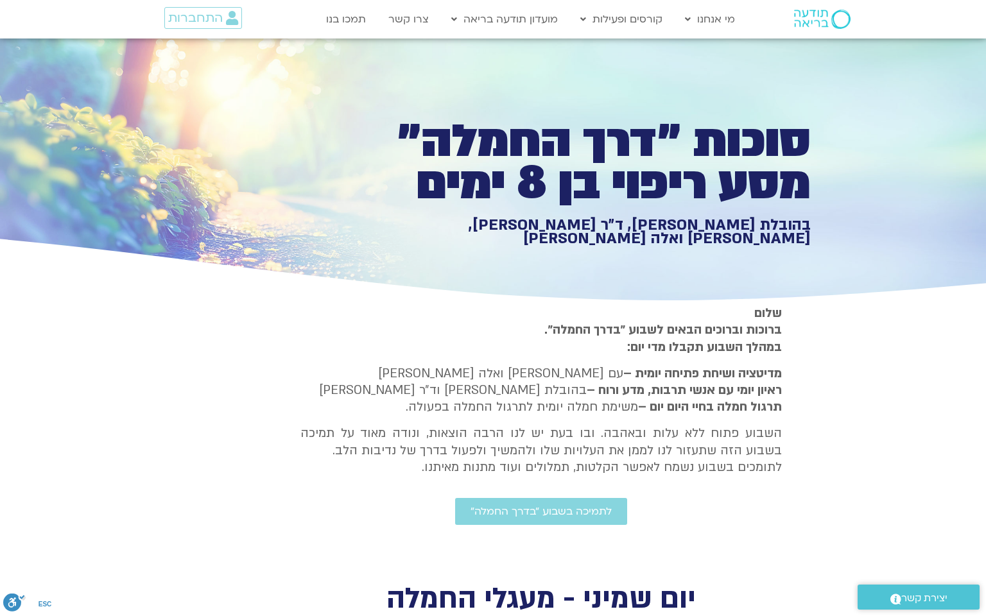
type input "1452.76"
type input "1081.16"
type input "3712.76"
type input "1139.36"
type input "5907.52"
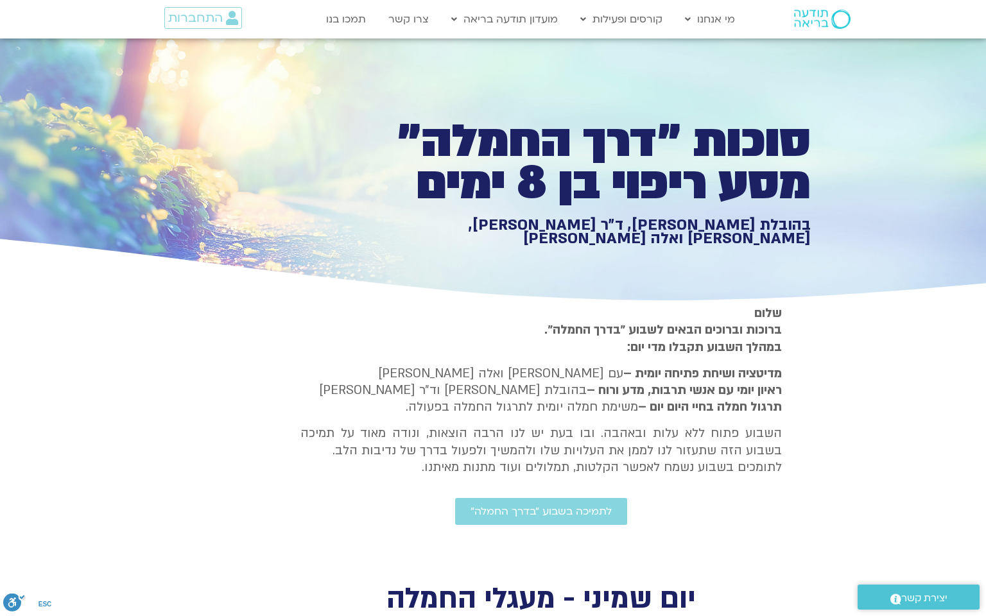
type input "1377.76"
type input "1452.76"
type input "851.4"
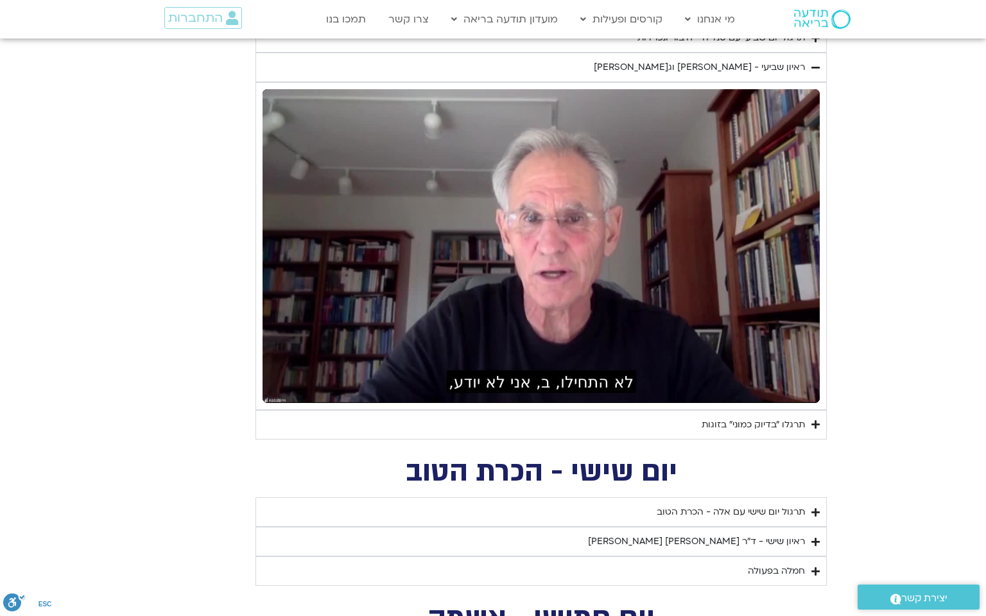
type input "1081.16"
type input "3712.76"
type input "1139.36"
type input "5907.52"
type input "1377.76"
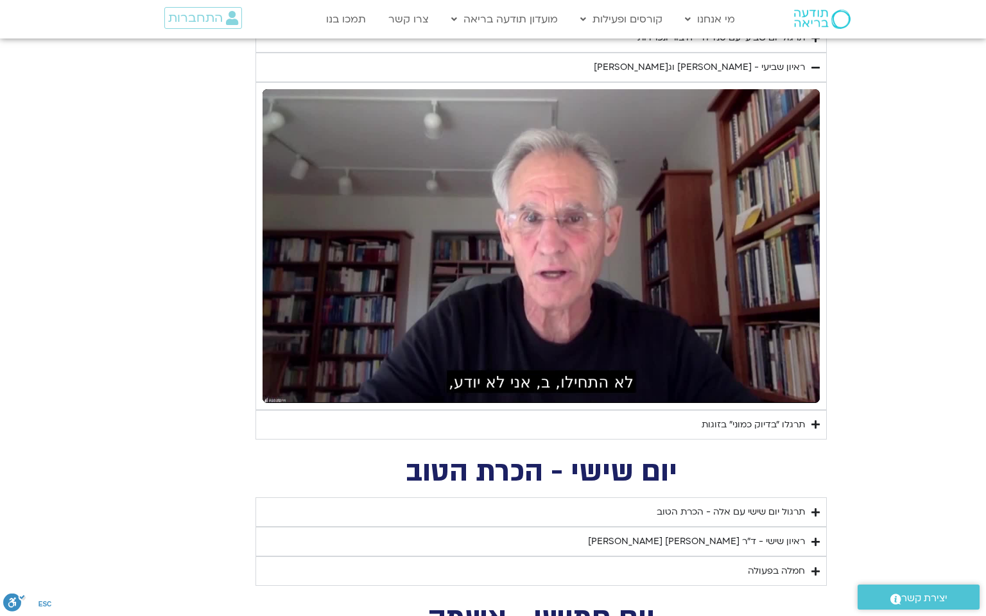
type input "1452.76"
type input "1081.16"
type input "851.4"
type input "3712.76"
type input "1139.36"
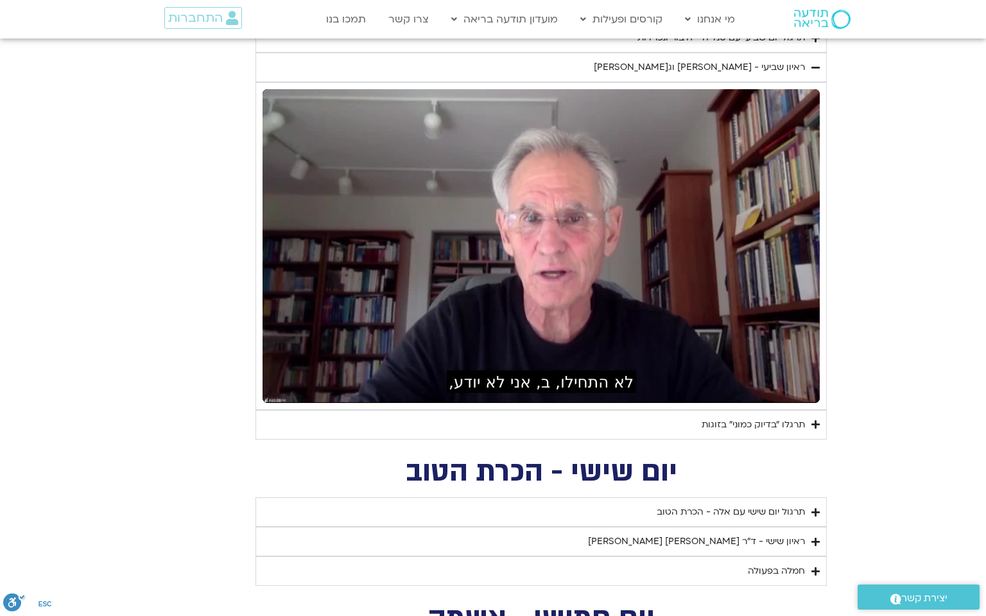
type input "5907.52"
type input "1377.76"
type input "851.4"
type input "1452.76"
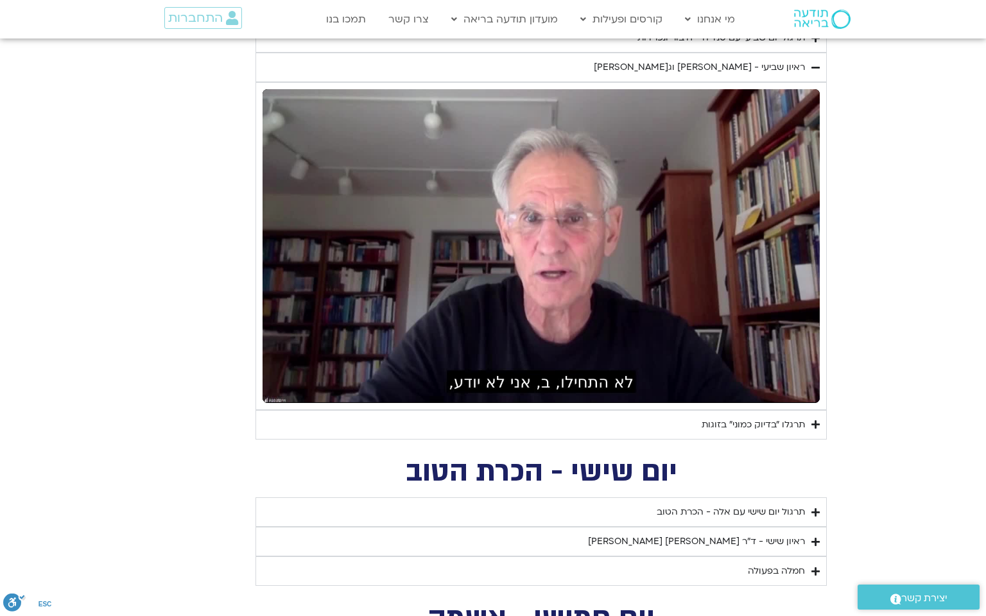
type input "1081.16"
type input "3712.76"
type input "1139.36"
type input "5907.52"
type input "1377.76"
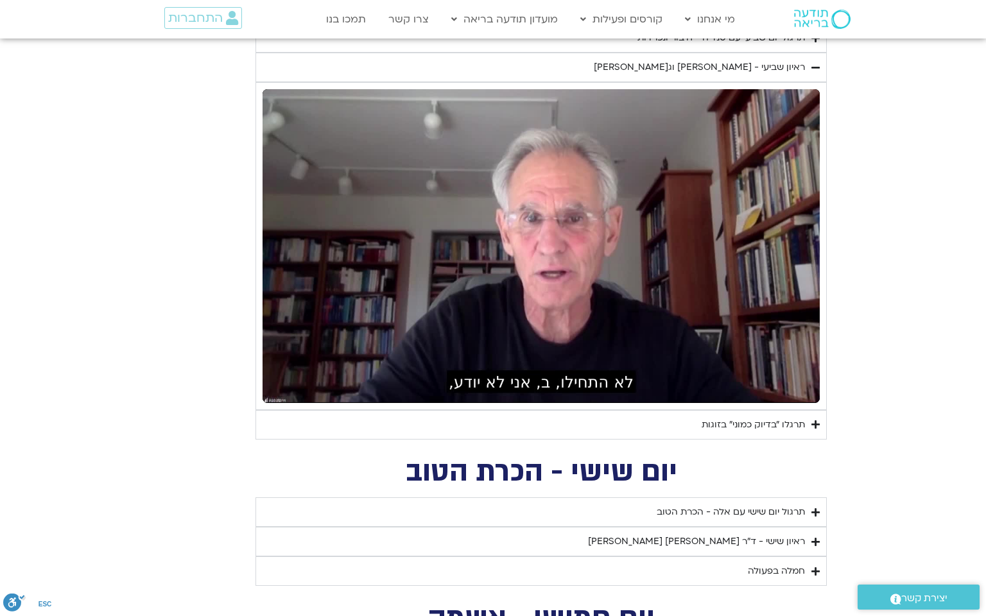
scroll to position [0, 0]
type input "1452.76"
type input "851.4"
type input "1081.16"
type input "3712.76"
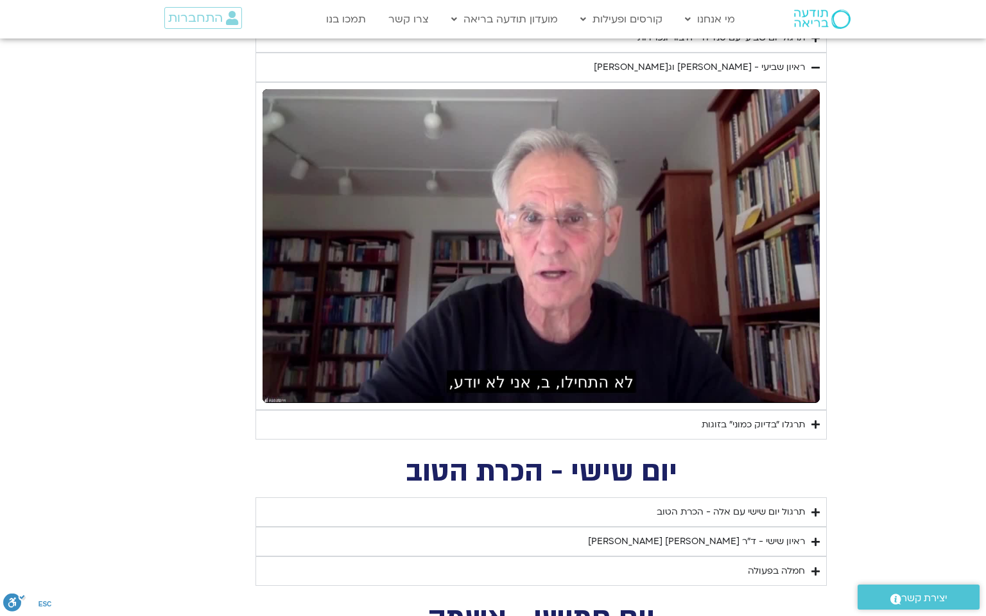
type input "1139.36"
type input "5907.52"
type input "1377.76"
type input "851.4"
type input "1452.76"
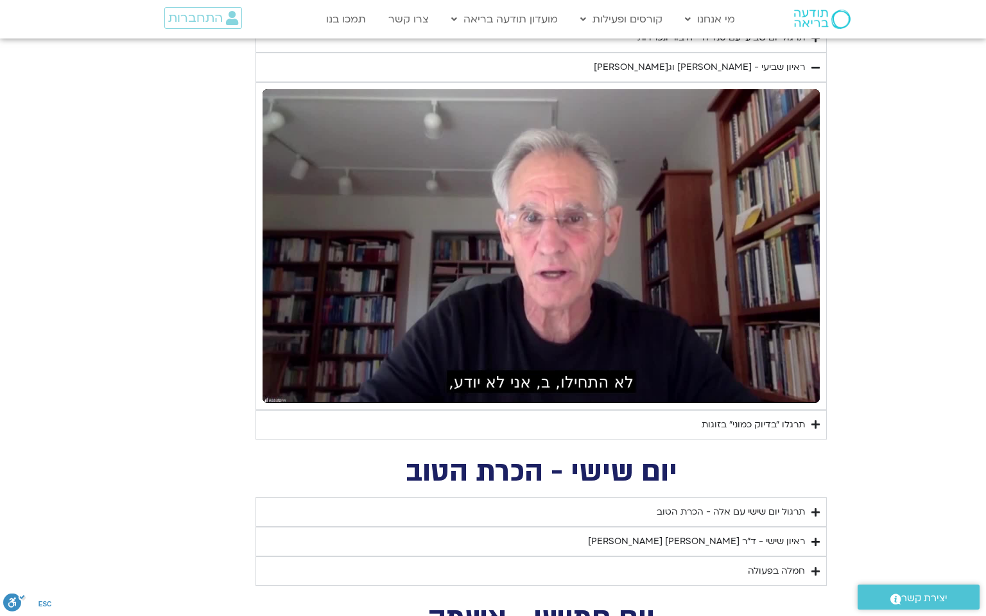
type input "1081.16"
type input "3712.76"
type input "1139.36"
type input "5907.52"
type input "1377.76"
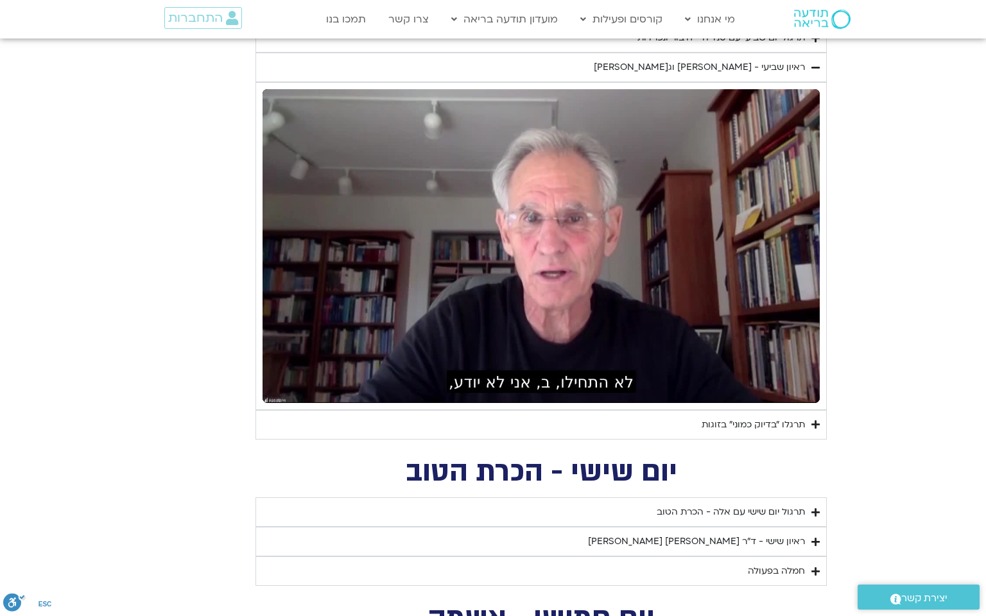
type input "851.4"
type input "1452.76"
type input "1081.16"
type input "3712.76"
type input "1139.36"
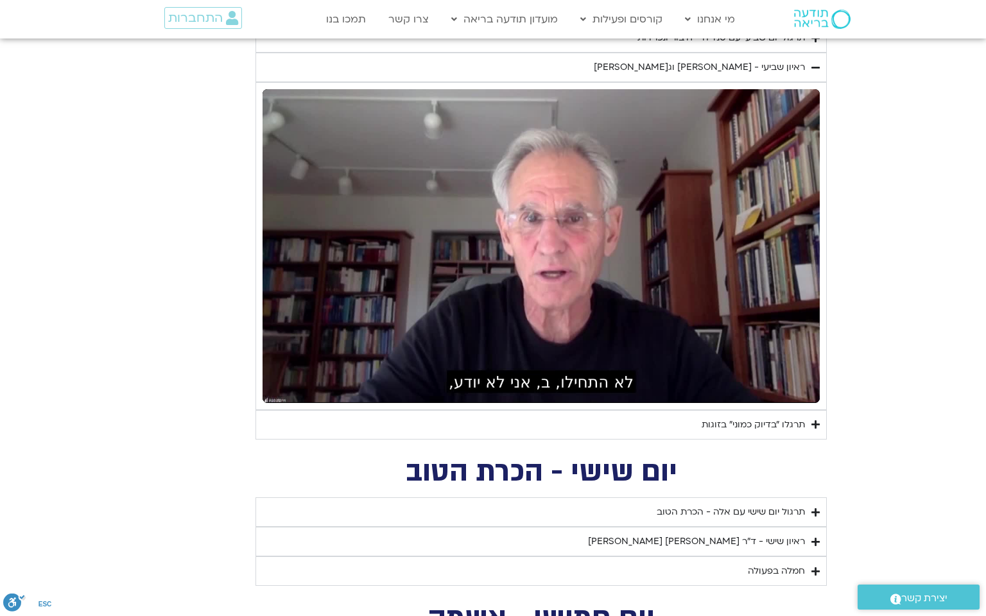
type input "5907.52"
type input "1377.76"
type input "851.4"
type input "1452.76"
type input "1081.16"
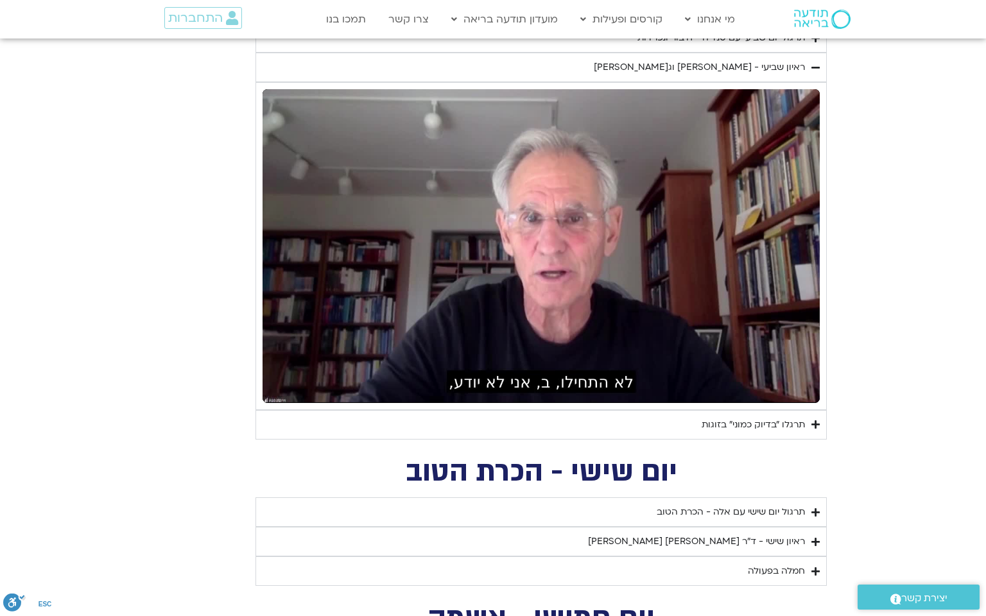
type input "3712.76"
type input "1139.36"
type input "5907.52"
type input "1377.76"
type input "851.4"
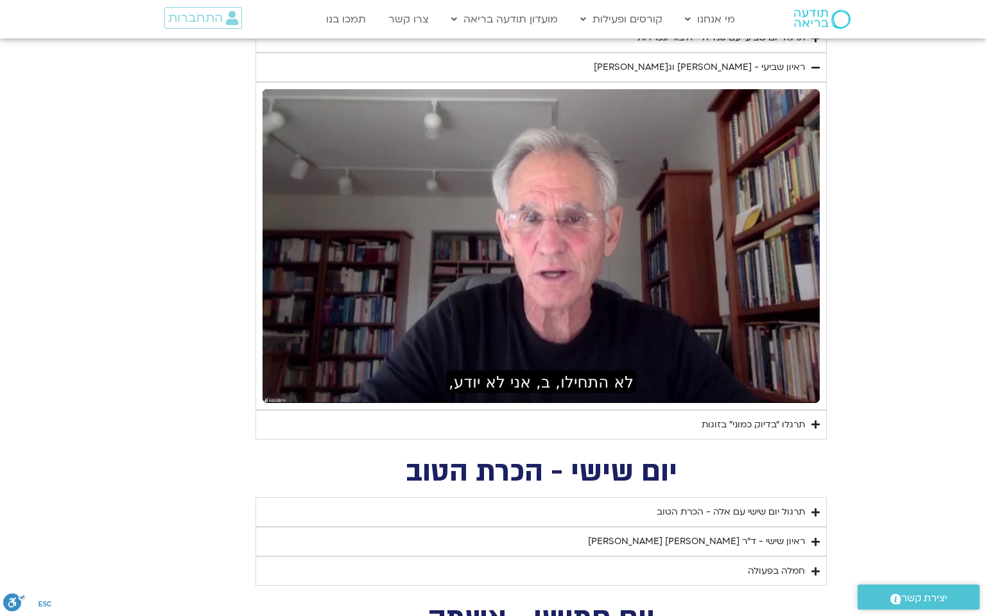
type input "1452.76"
type input "1081.16"
type input "3712.76"
type input "1139.36"
type input "5907.52"
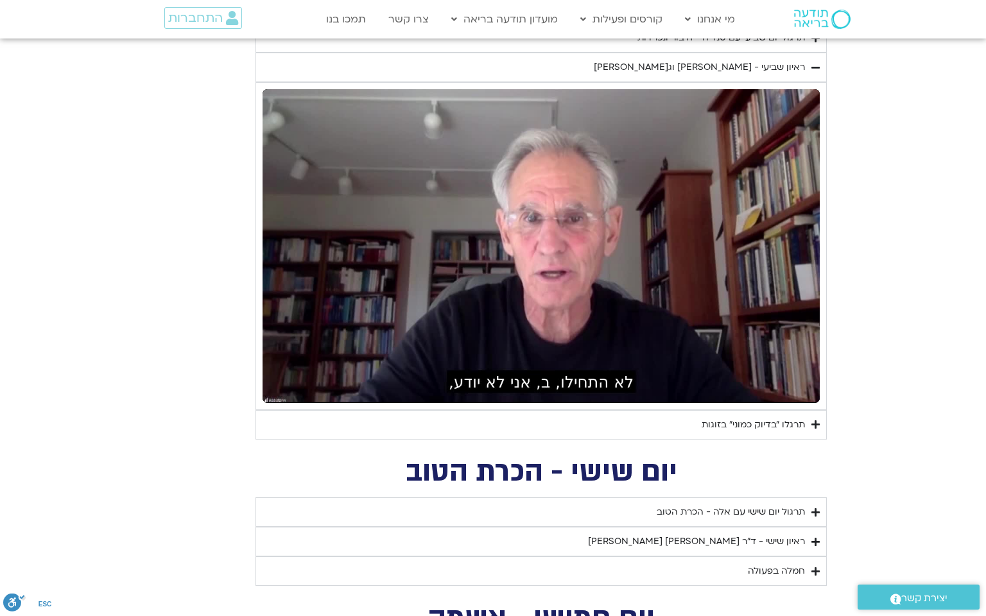
type input "1377.76"
type input "1452.76"
type input "1081.16"
type input "851.4"
type input "3712.76"
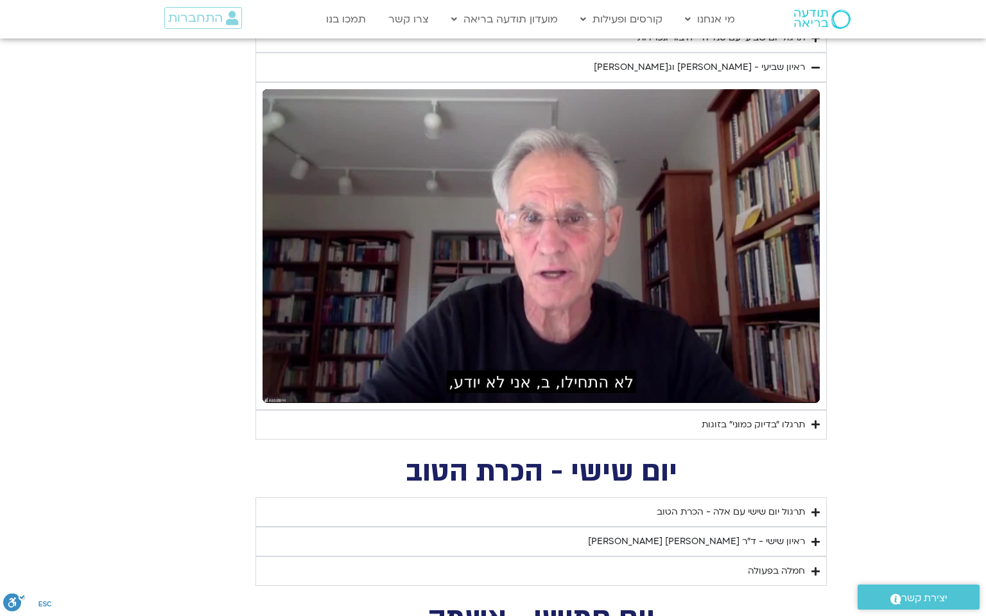
type input "1139.36"
type input "5907.52"
type input "1377.76"
type input "851.4"
type input "1452.76"
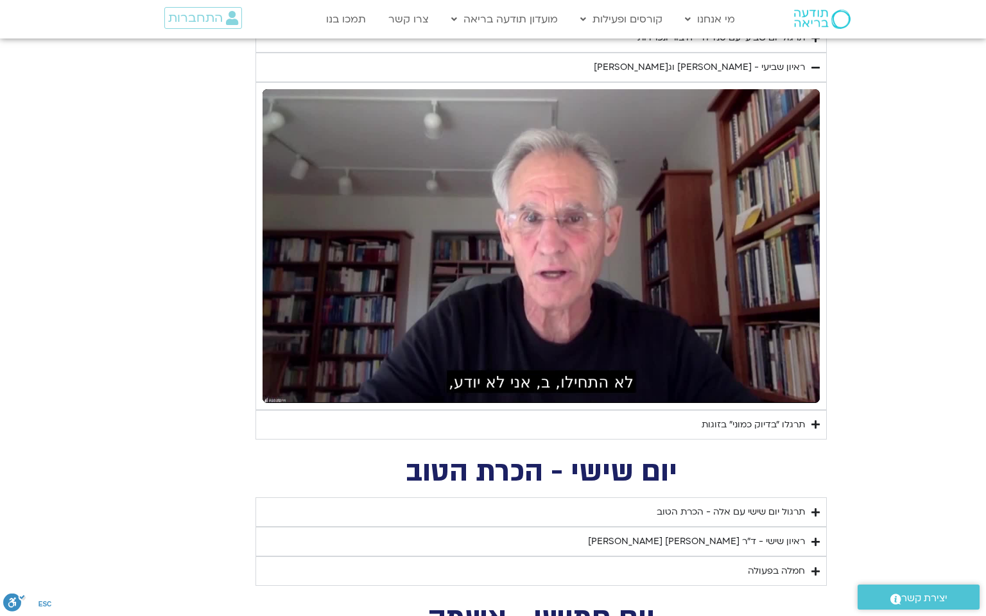
type input "1081.16"
type input "3712.76"
type input "1139.36"
type input "5907.52"
type input "1377.76"
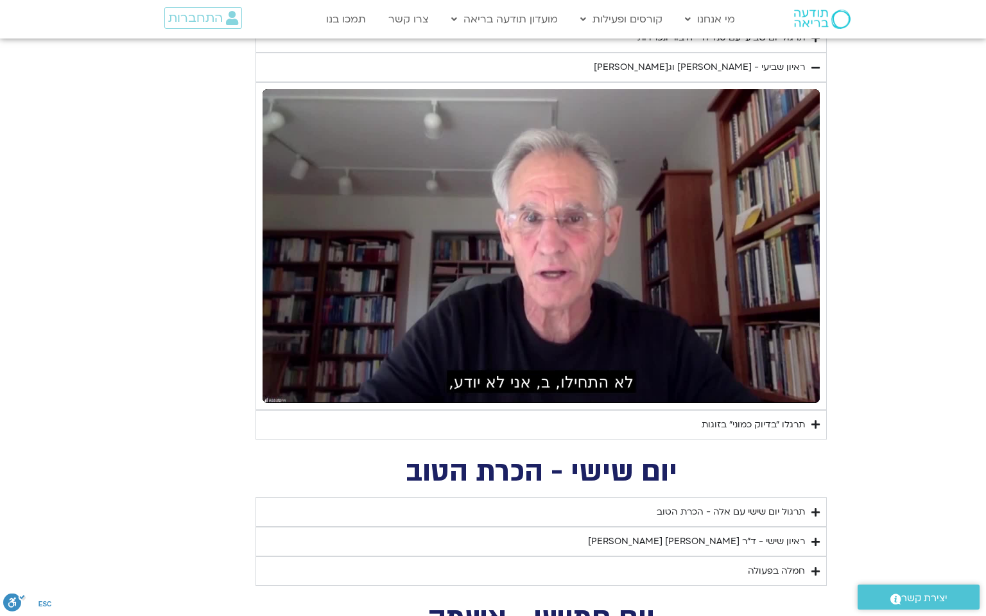
type input "851.4"
type input "1452.76"
type input "1081.16"
type input "3712.76"
type input "1139.36"
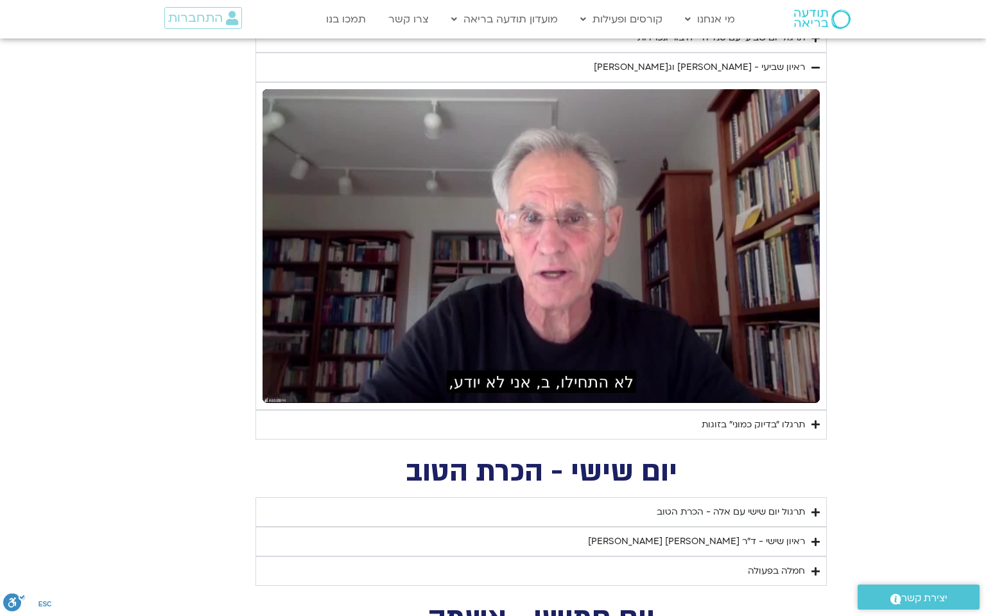
type input "5907.52"
type input "1377.76"
type input "1452.76"
type input "851.4"
type input "1081.16"
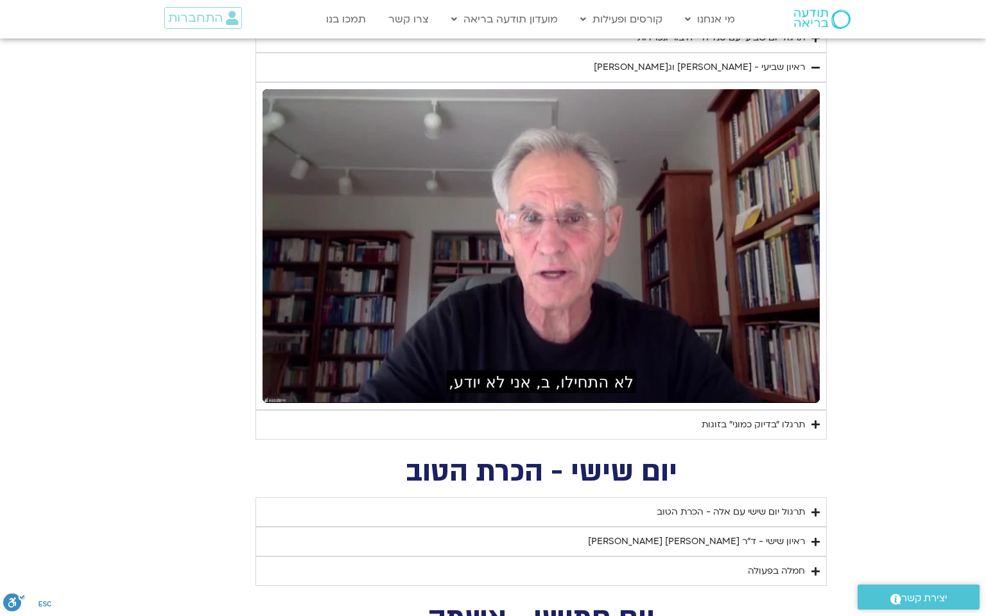
type input "3712.76"
type input "1139.36"
type input "5907.52"
type input "1377.76"
type input "851.4"
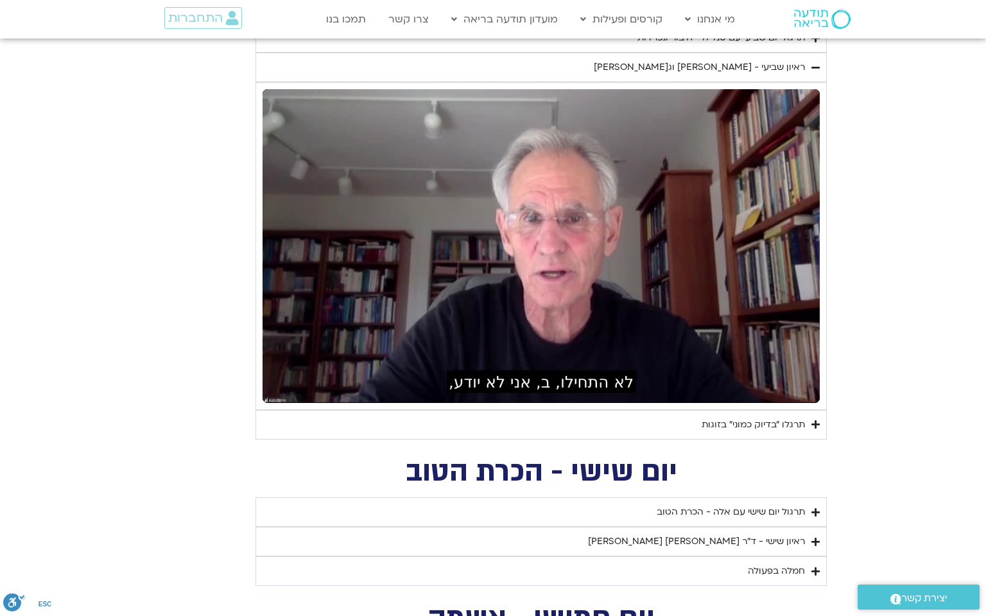
type input "1452.76"
type input "1081.16"
type input "3712.76"
type input "1139.36"
type input "5907.52"
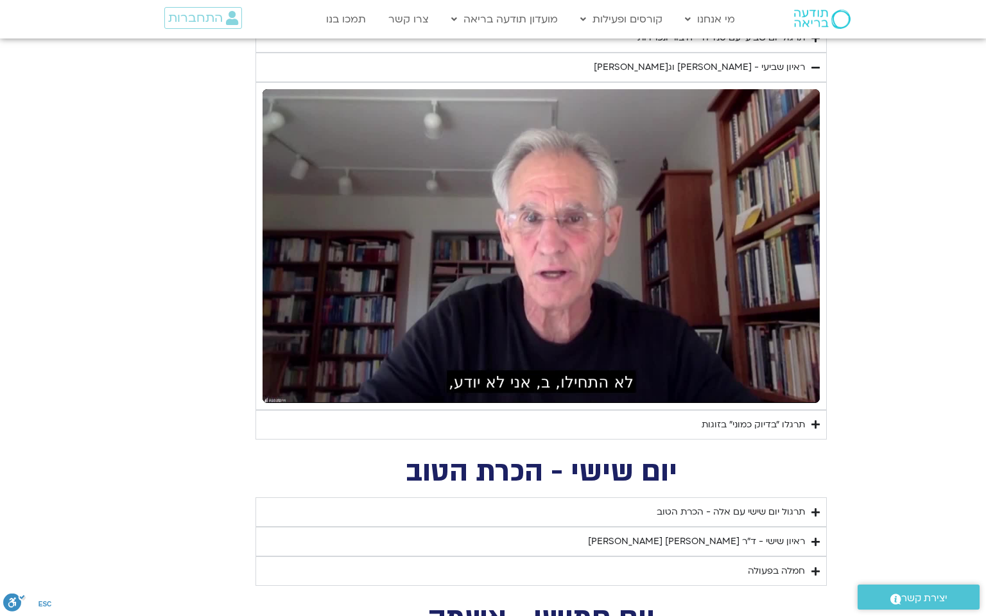
type input "1377.76"
type input "1452.76"
type input "851.4"
type input "1081.16"
type input "3712.76"
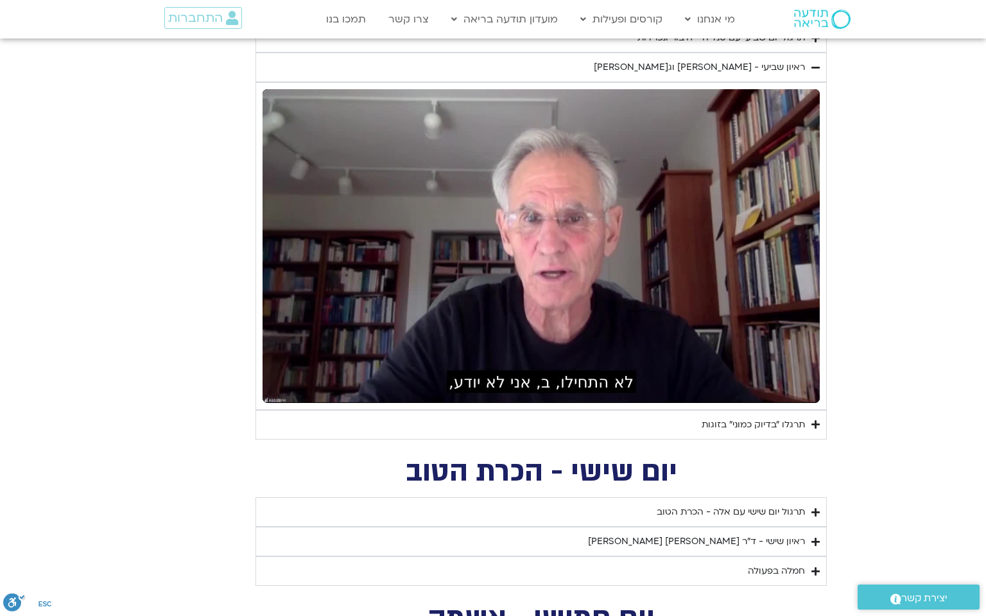
type input "1139.36"
type input "5907.52"
type input "1377.76"
type input "1452.76"
type input "851.4"
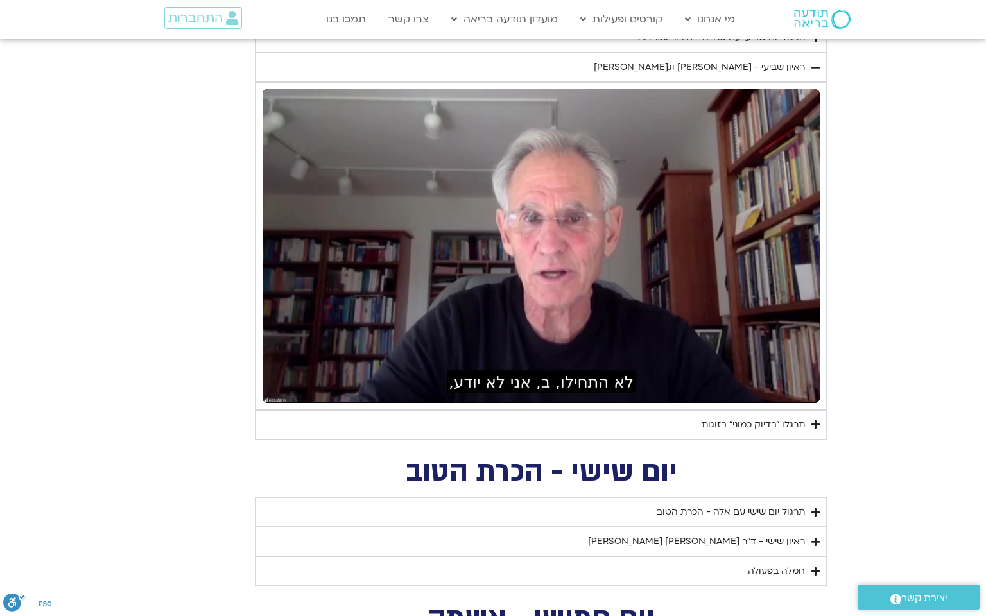
type input "1081.16"
type input "3712.76"
type input "1139.36"
type input "5907.52"
type input "1377.76"
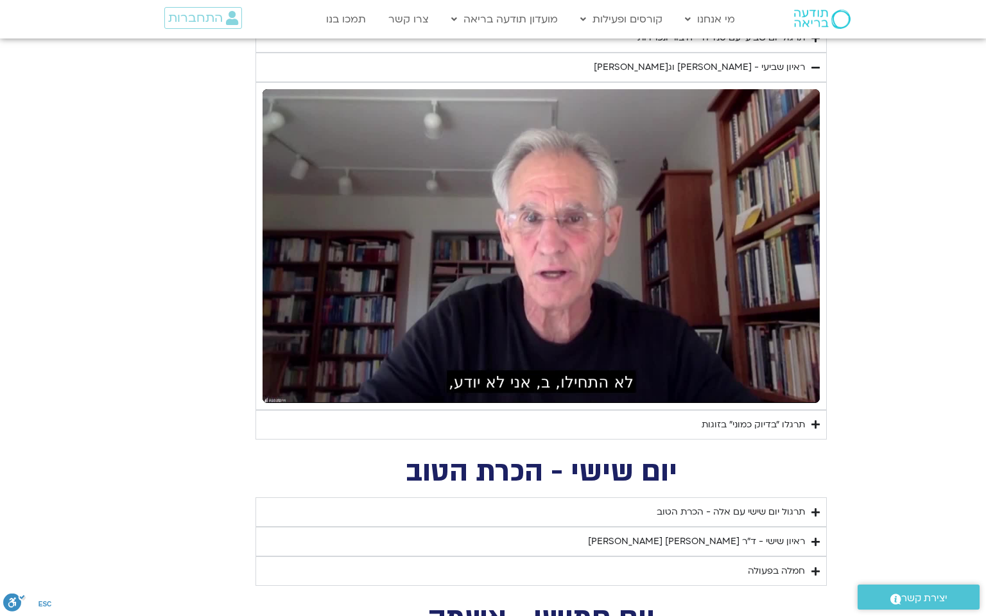
type input "851.4"
type input "1452.76"
type input "1081.16"
type input "3712.76"
type input "1139.36"
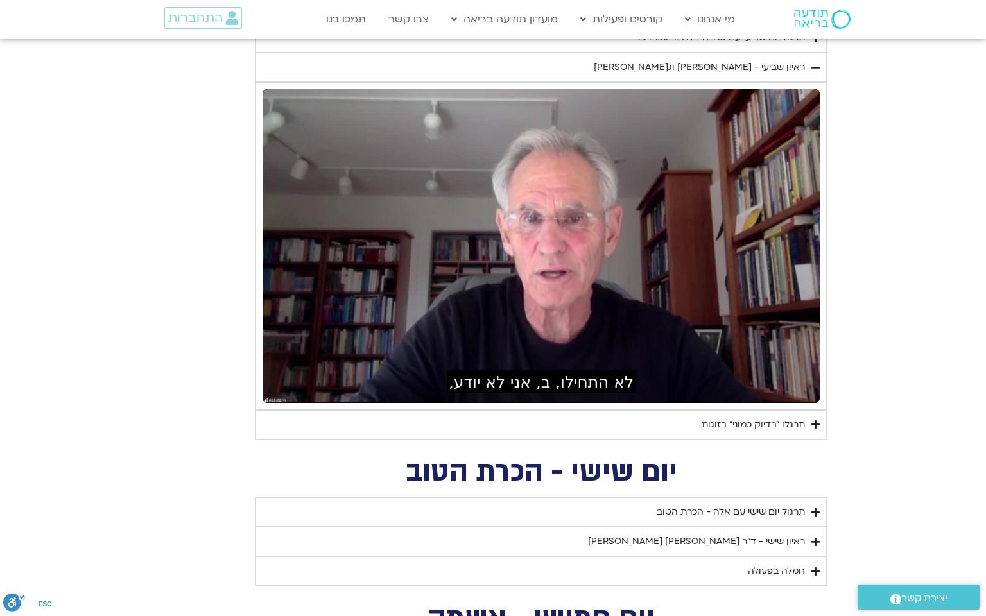
type input "5907.52"
type input "1377.76"
type input "851.4"
type input "1452.76"
type input "1081.16"
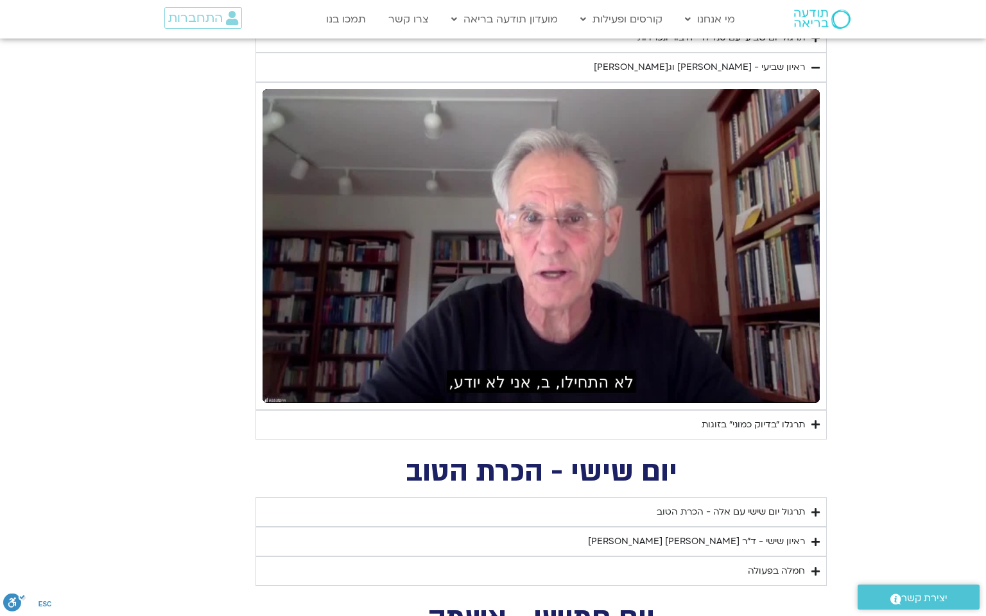
type input "3712.76"
type input "1139.36"
type input "5907.52"
type input "1377.76"
type input "1452.76"
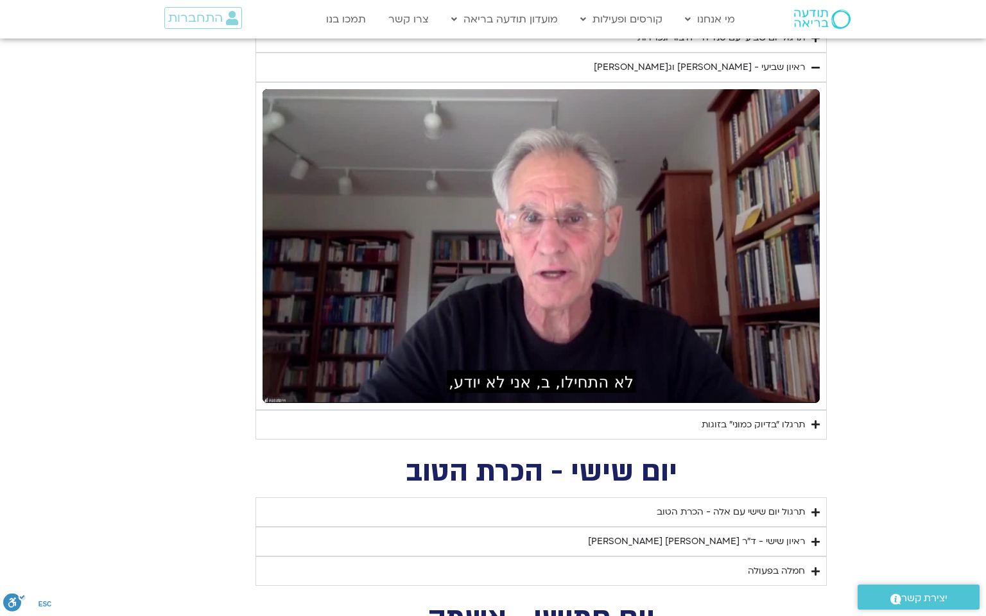
type input "851.4"
type input "1081.16"
type input "3712.76"
type input "1139.36"
type input "5907.52"
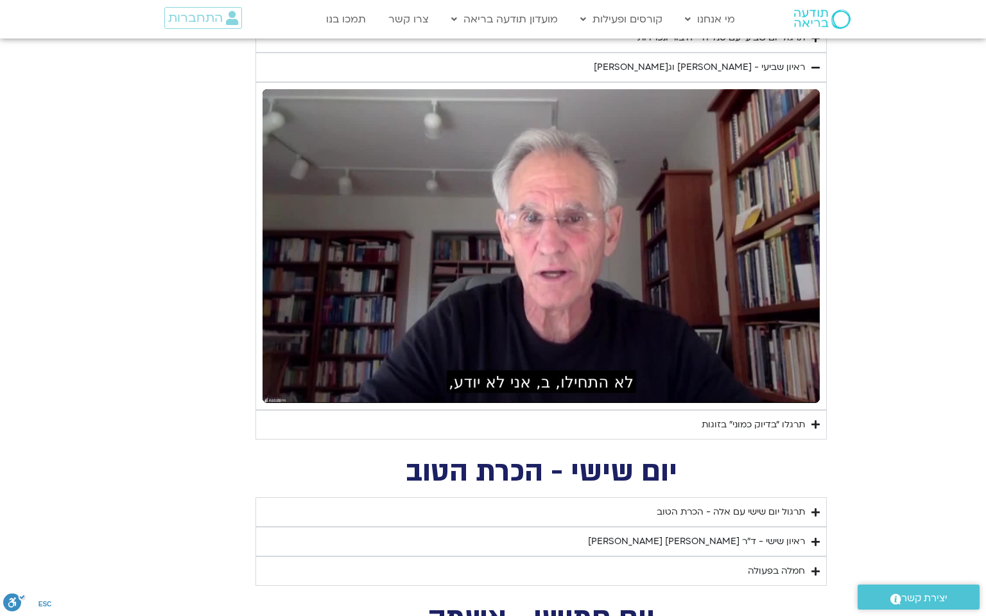
type input "1377.76"
type input "851.4"
type input "1452.76"
type input "1081.16"
type input "3712.76"
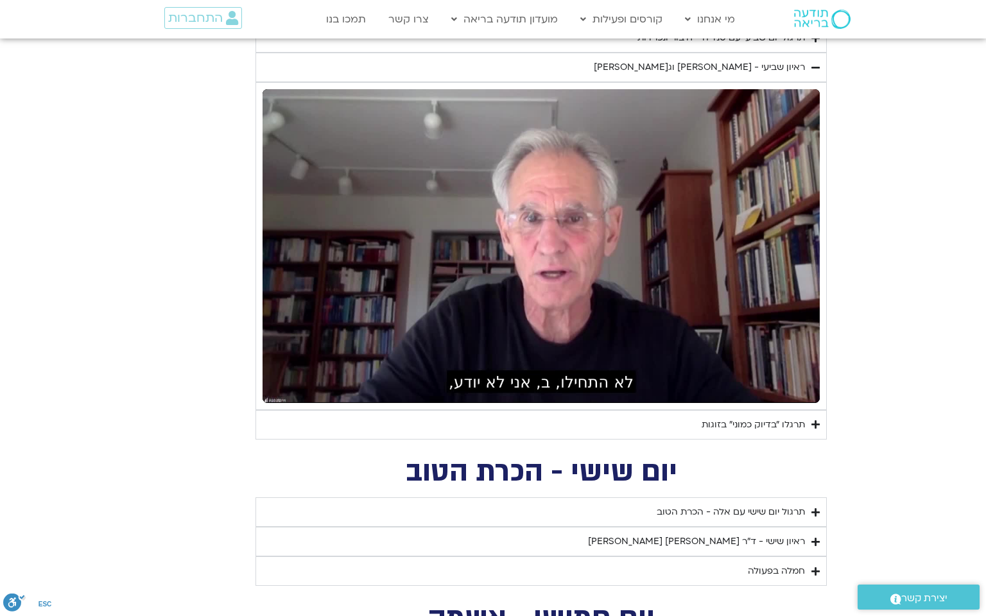
type input "1139.36"
type input "5907.52"
type input "1377.76"
type input "851.4"
type input "1452.76"
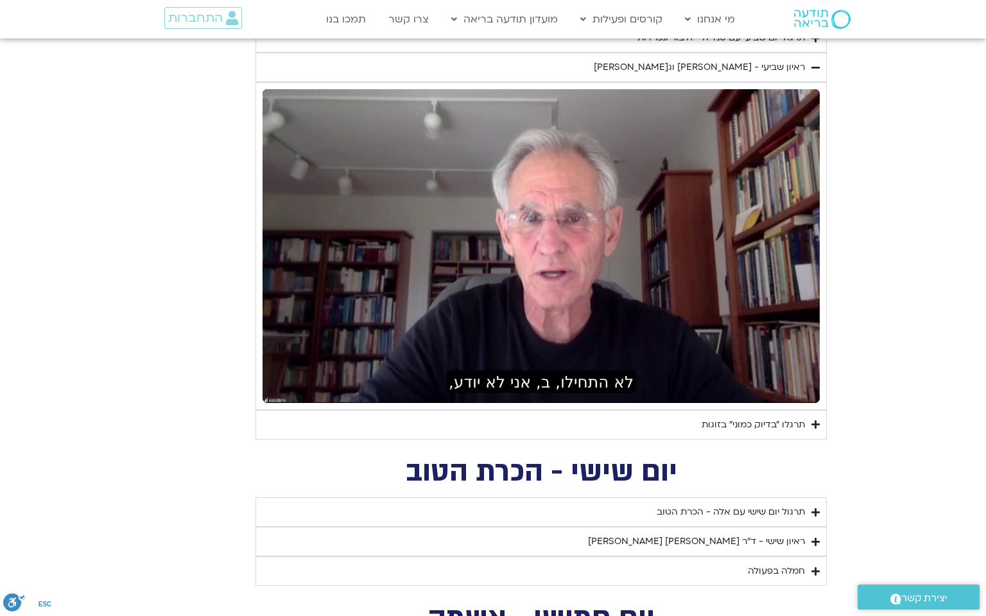
type input "1081.16"
type input "3712.76"
type input "1139.36"
type input "5907.52"
type input "1377.76"
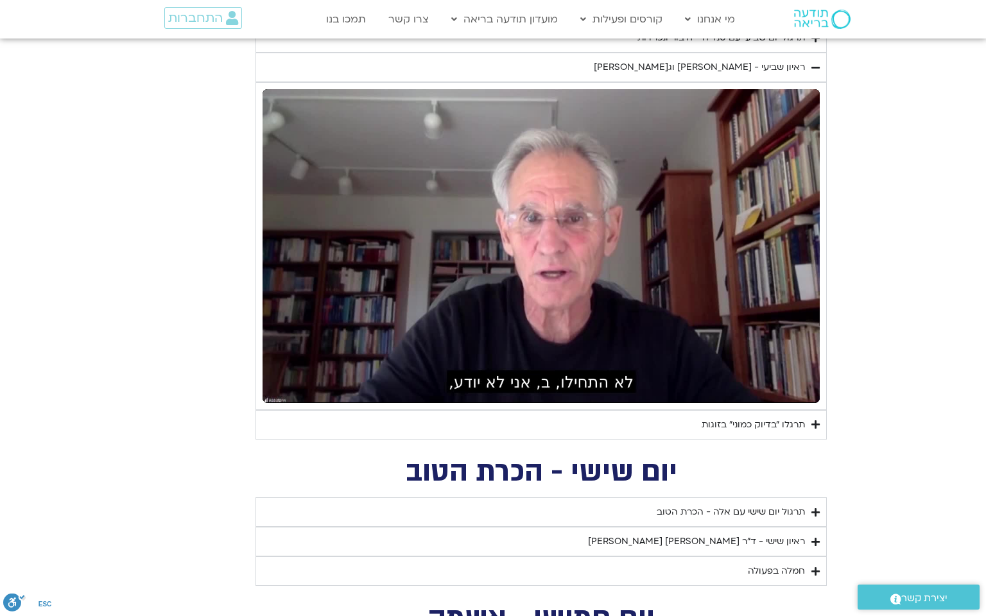
type input "1452.76"
type input "851.4"
type input "1081.16"
type input "3712.76"
type input "1139.36"
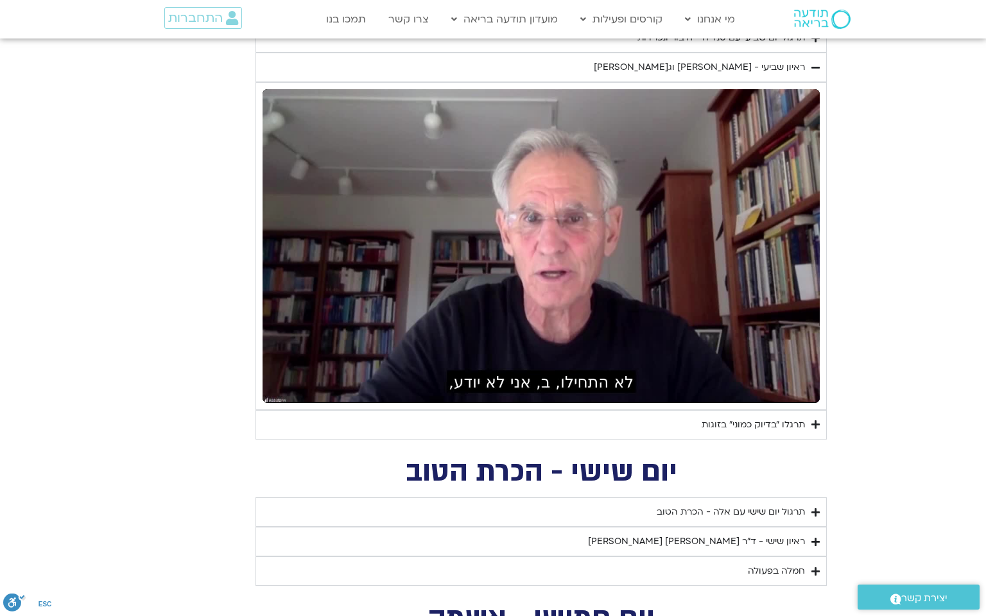
type input "5907.52"
type input "1377.76"
type input "851.4"
type input "1452.76"
type input "1081.16"
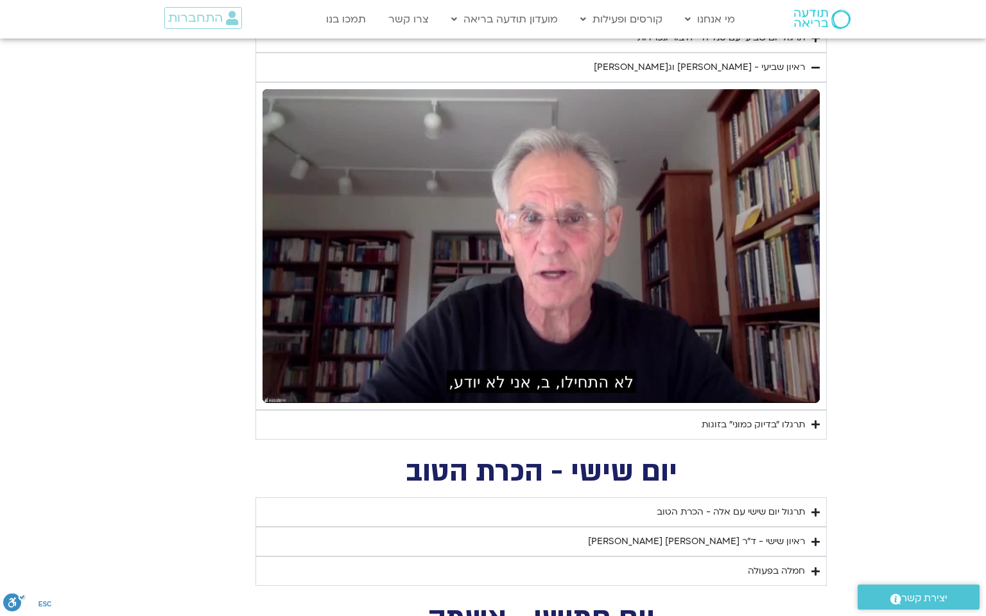
type input "3712.76"
type input "1139.36"
type input "5907.52"
type input "1377.76"
type input "851.4"
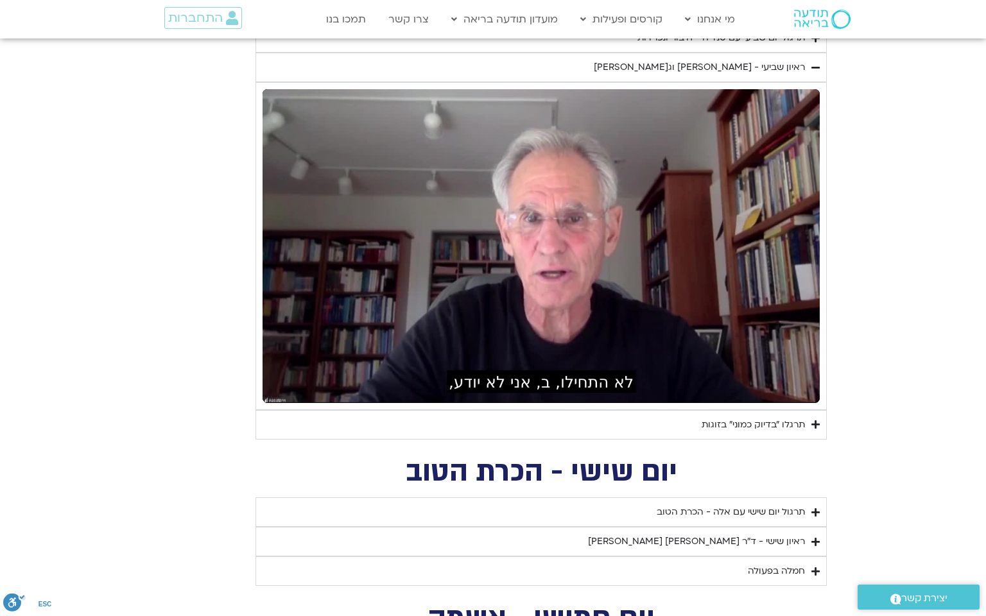
type input "1452.76"
type input "1081.16"
type input "3712.76"
type input "1139.36"
type input "5907.52"
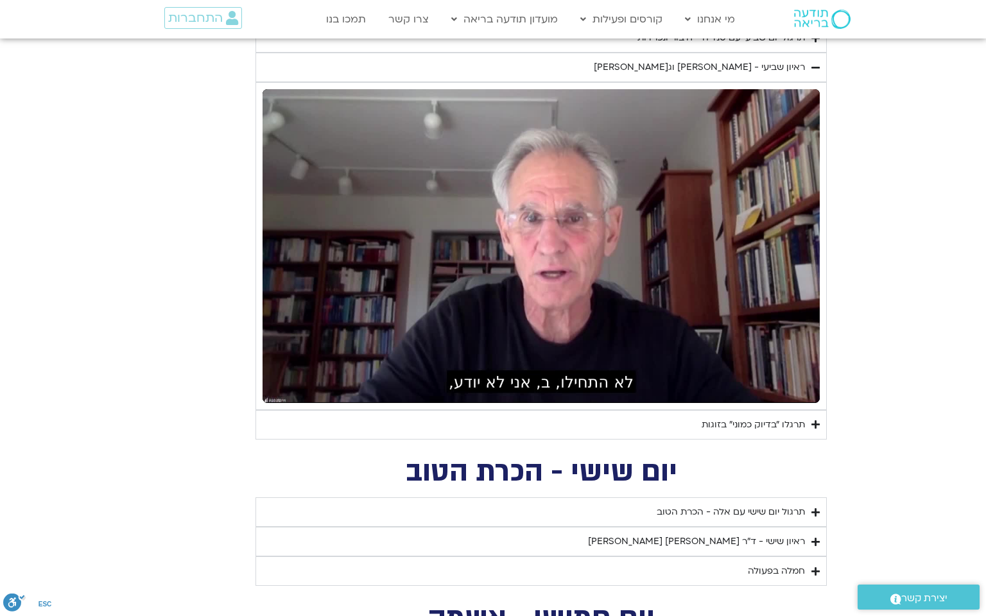
type input "1377.76"
type input "851.4"
type input "1452.76"
type input "1081.16"
type input "3712.76"
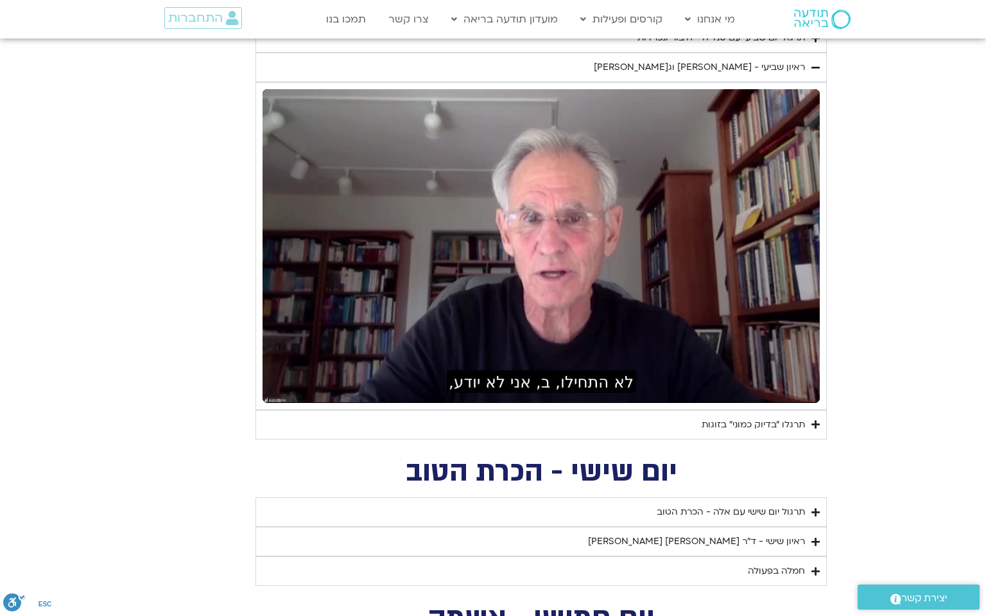
type input "1139.36"
type input "5907.52"
type input "1377.76"
type input "851.4"
type input "1452.76"
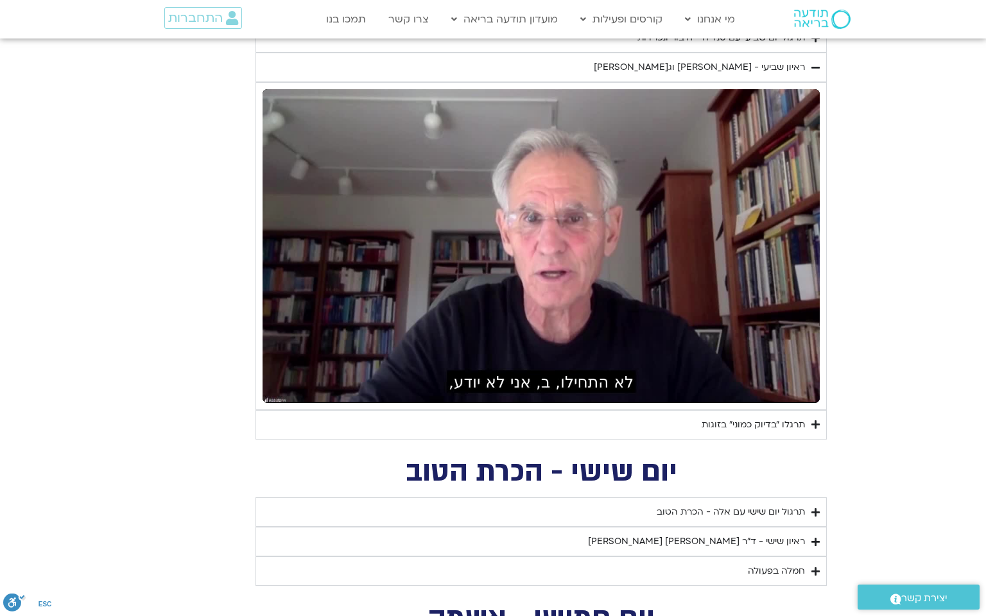
type input "1081.16"
type input "3712.76"
type input "1139.36"
type input "5907.52"
type input "1377.76"
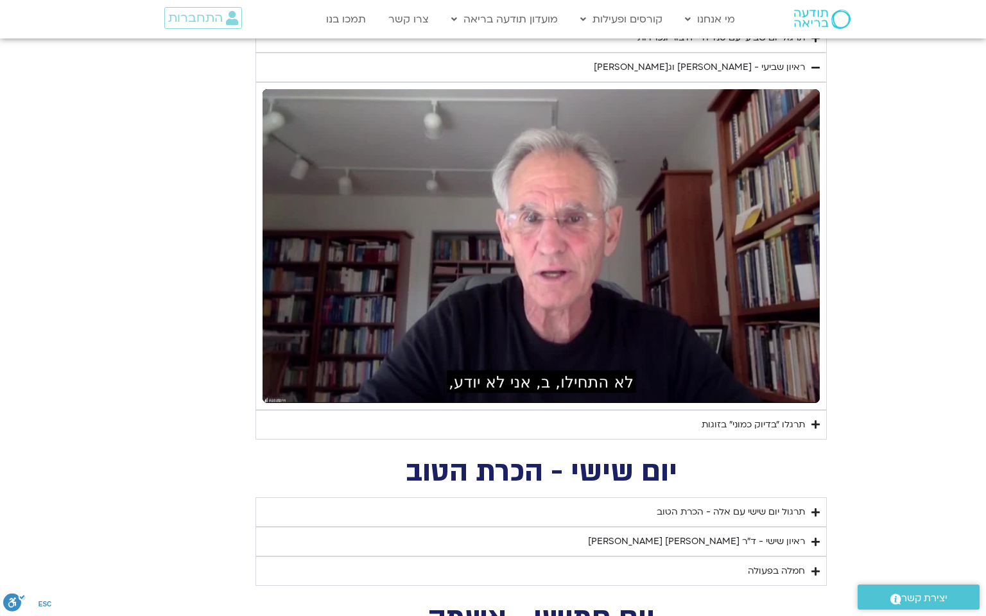
type input "851.4"
type input "1452.76"
type input "1081.16"
type input "3712.76"
type input "1139.36"
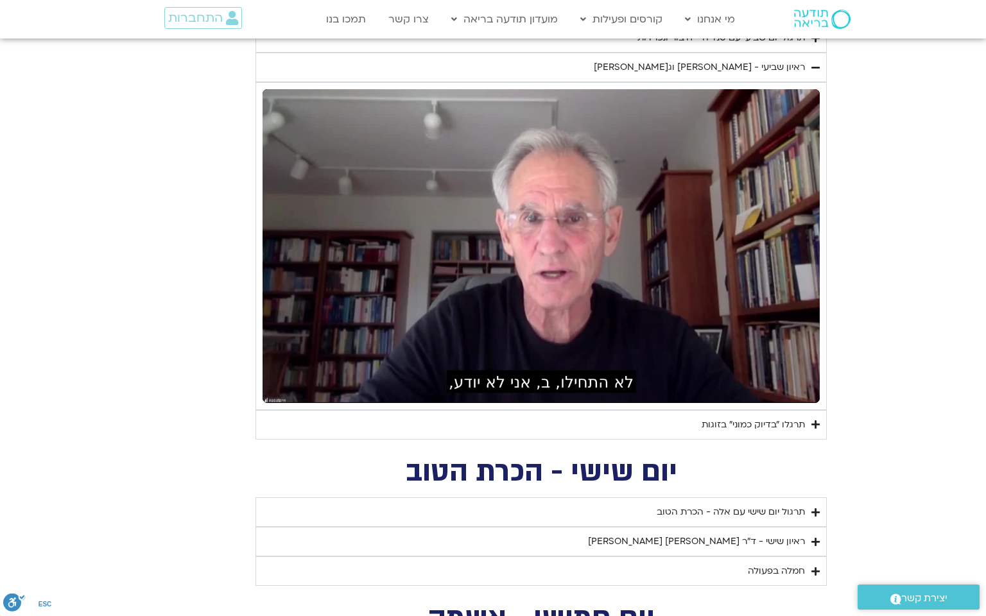
type input "5907.52"
type input "1377.76"
type input "851.4"
type input "1452.76"
type input "1081.16"
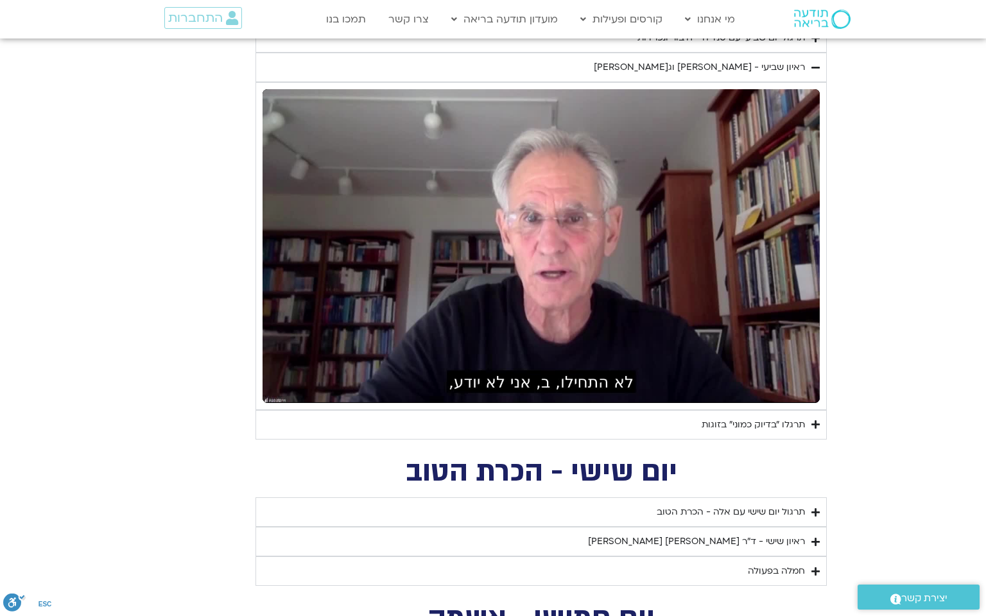
type input "3712.76"
type input "1139.36"
type input "5907.52"
type input "1377.76"
type input "851.4"
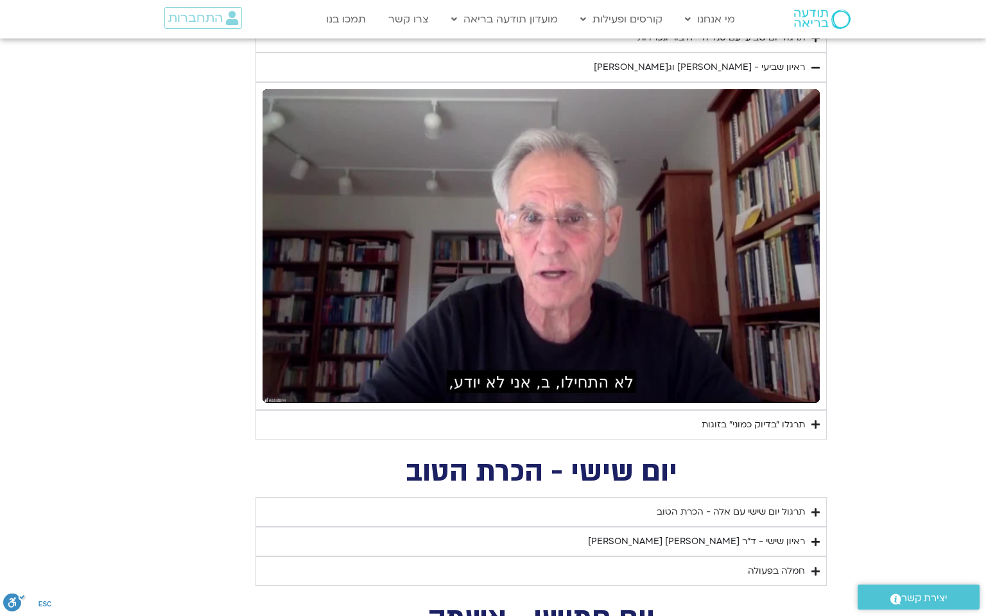
type input "1452.76"
type input "1081.16"
type input "3712.76"
type input "1139.36"
